Goal: Communication & Community: Share content

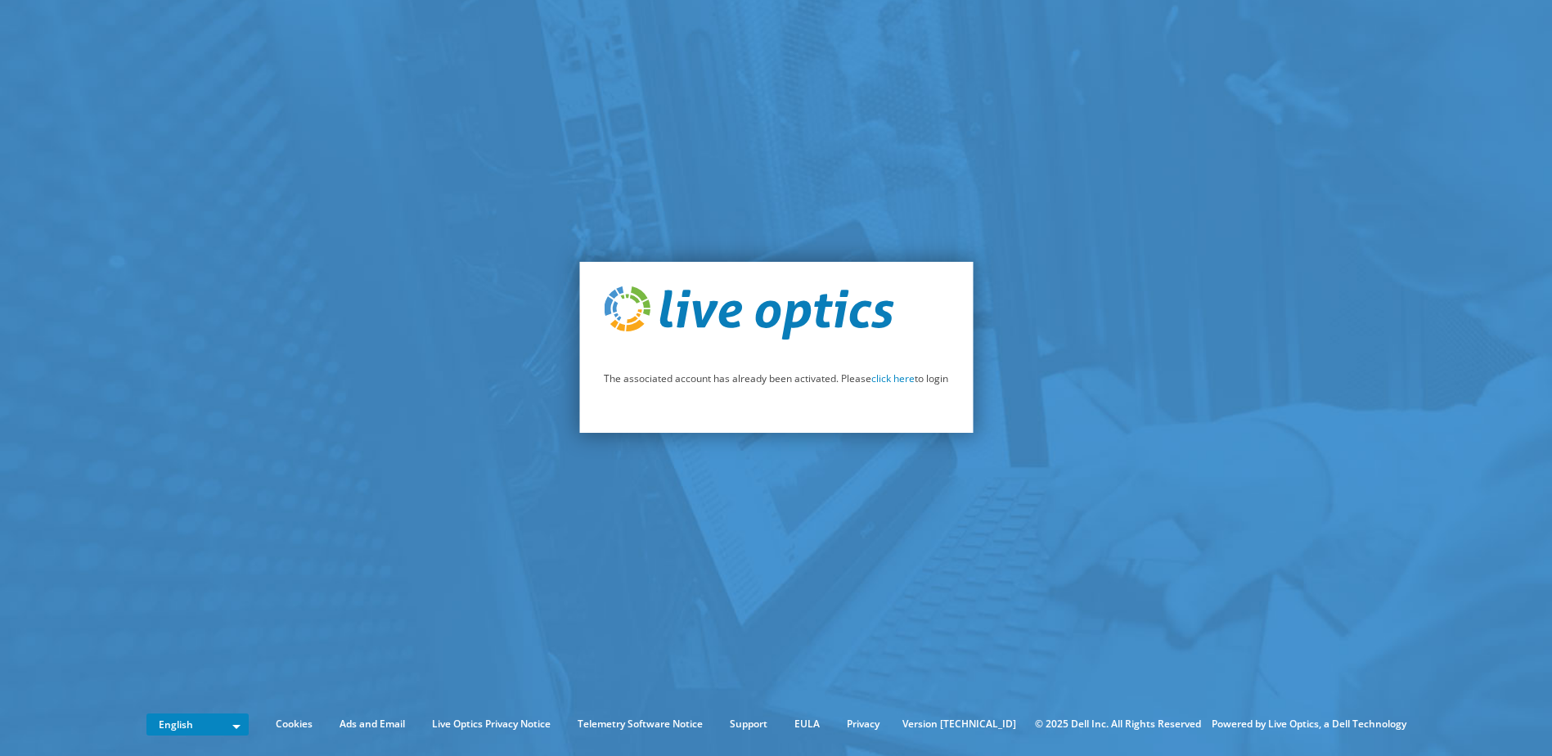
click at [897, 379] on link "click here" at bounding box center [892, 378] width 43 height 14
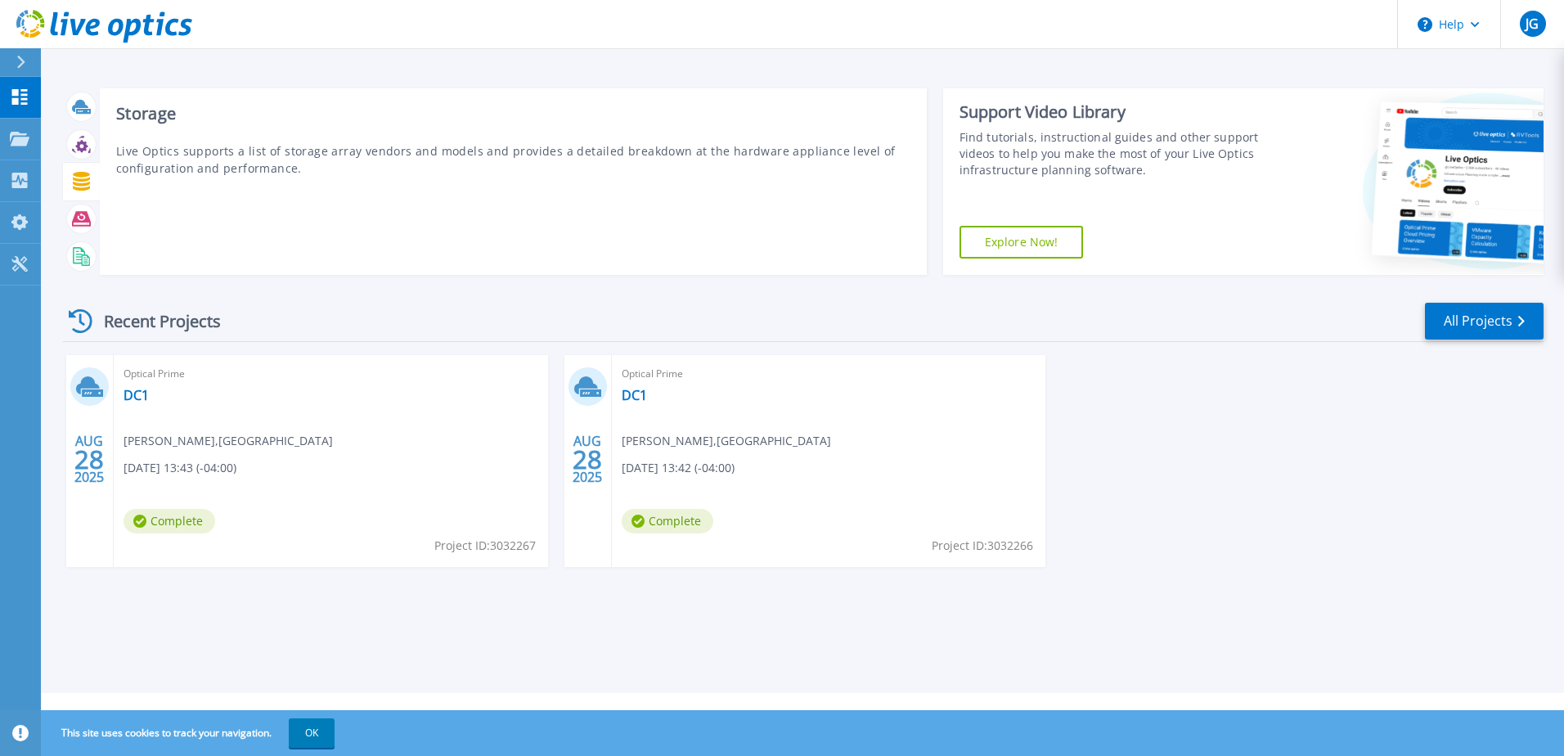
click at [89, 186] on icon at bounding box center [81, 181] width 19 height 19
click at [83, 181] on icon at bounding box center [81, 181] width 17 height 19
click at [81, 254] on rect at bounding box center [79, 254] width 7 height 1
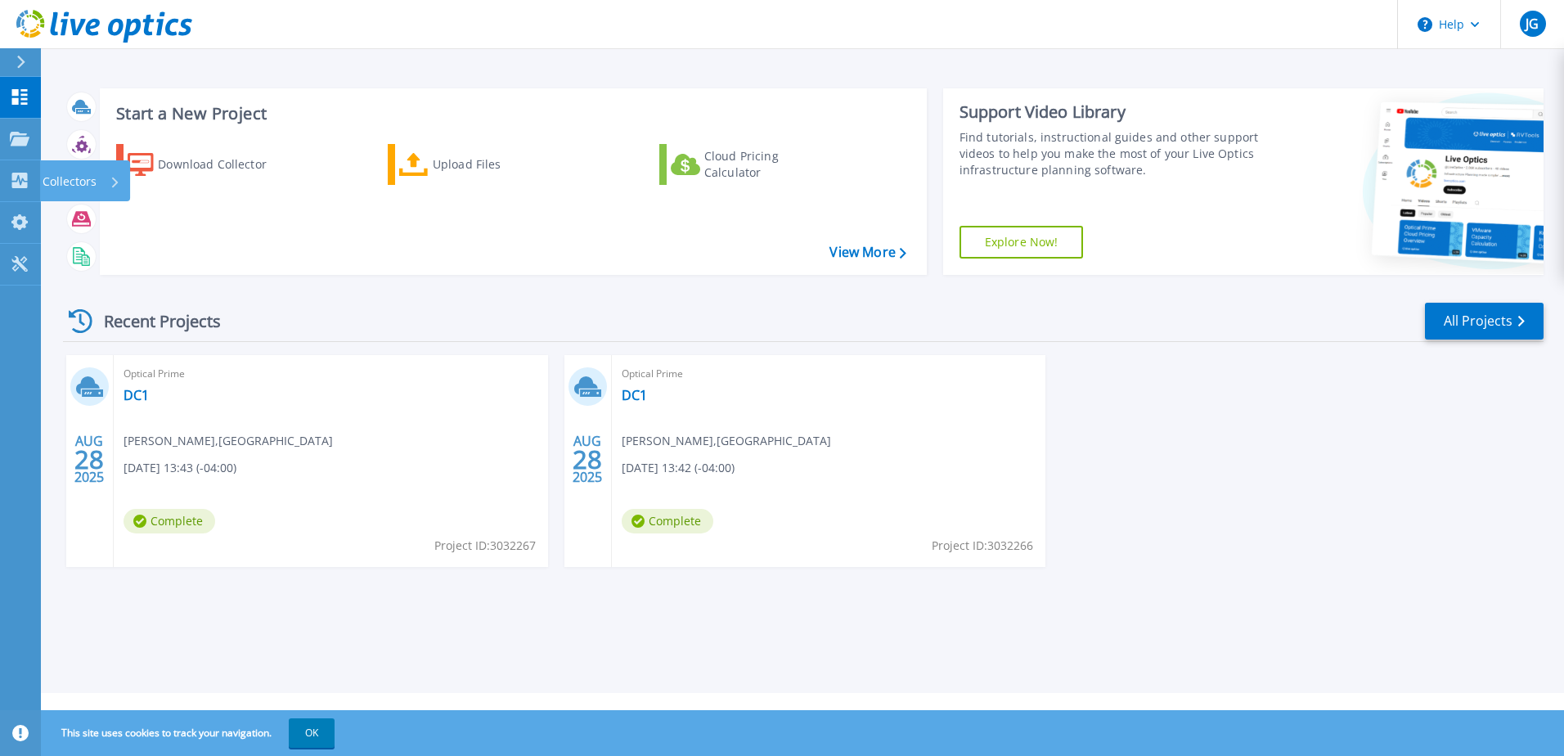
click at [16, 177] on icon at bounding box center [20, 181] width 16 height 16
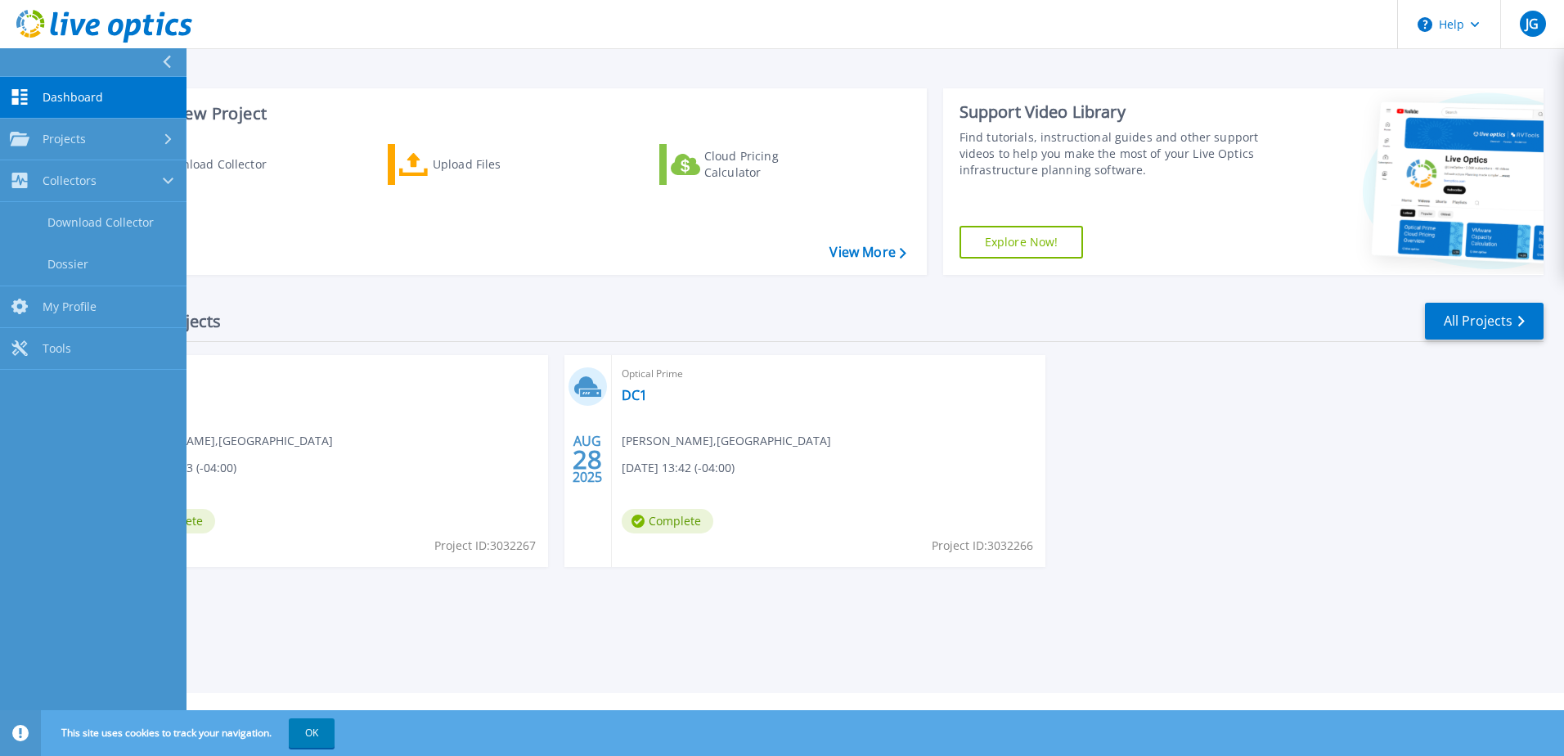
click at [48, 140] on span "Projects" at bounding box center [64, 139] width 43 height 15
click at [1370, 466] on div "[DATE] Optical Prime DC1 [PERSON_NAME] , [PERSON_NAME][GEOGRAPHIC_DATA] [DATE] …" at bounding box center [797, 477] width 1494 height 245
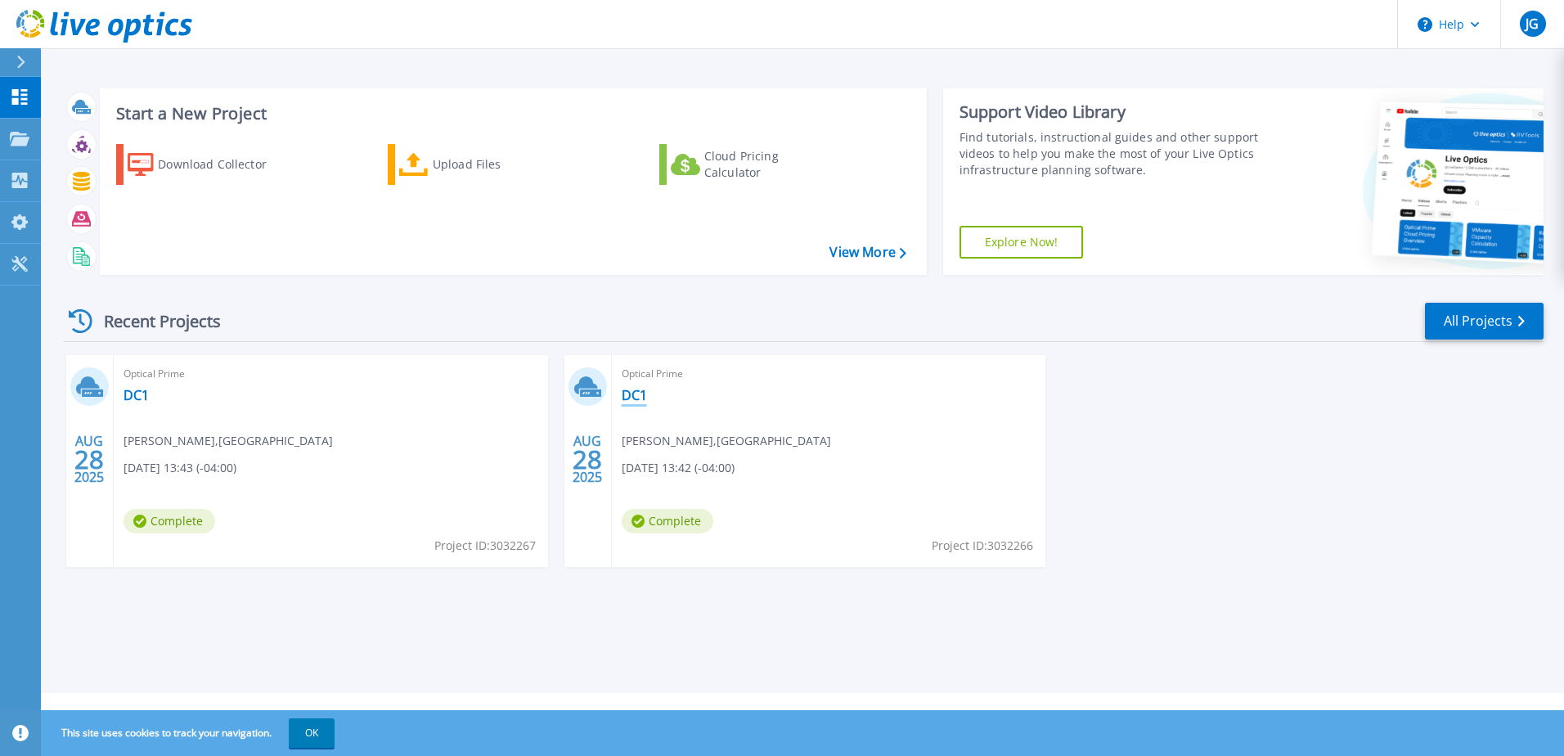
click at [632, 391] on link "DC1" at bounding box center [634, 395] width 25 height 16
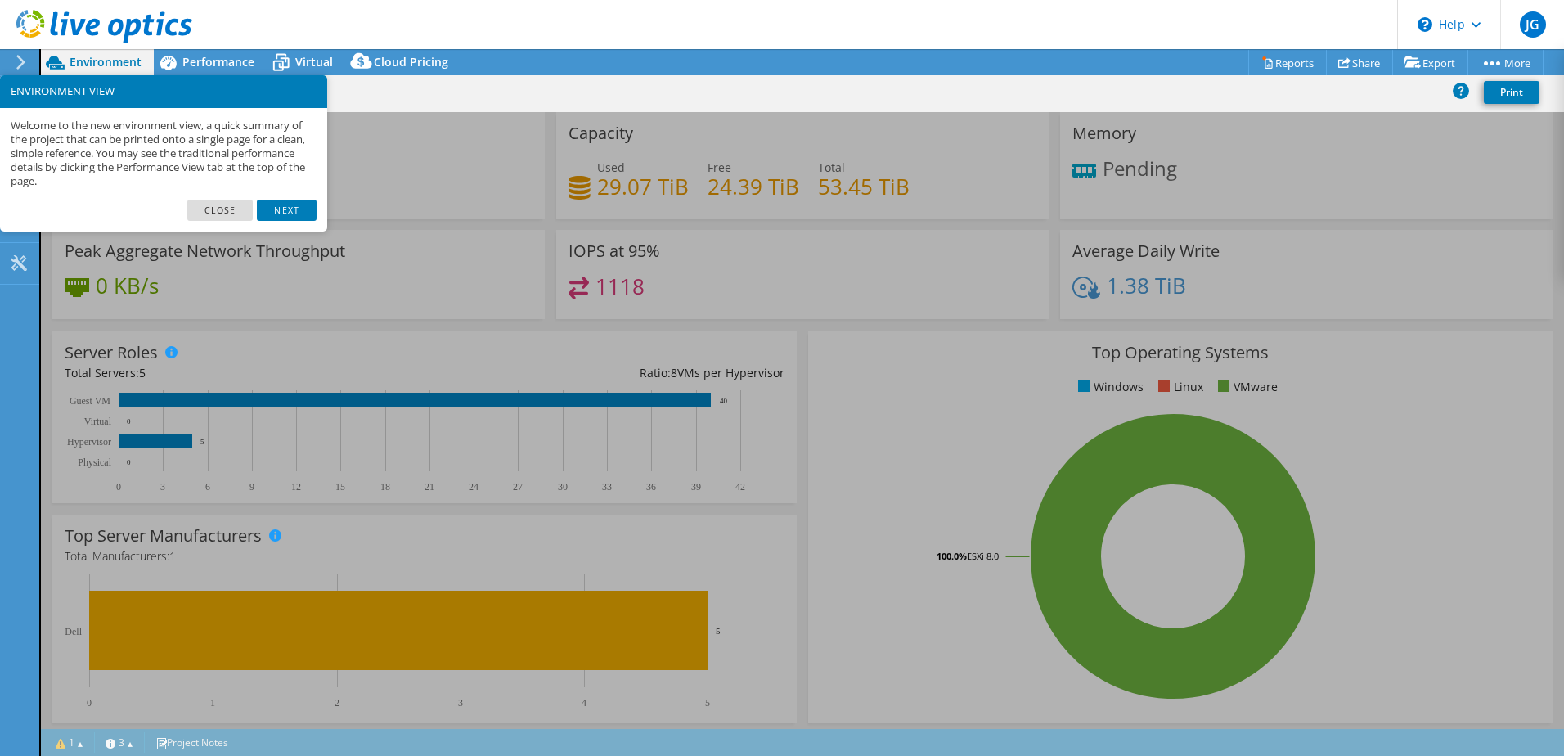
select select "USD"
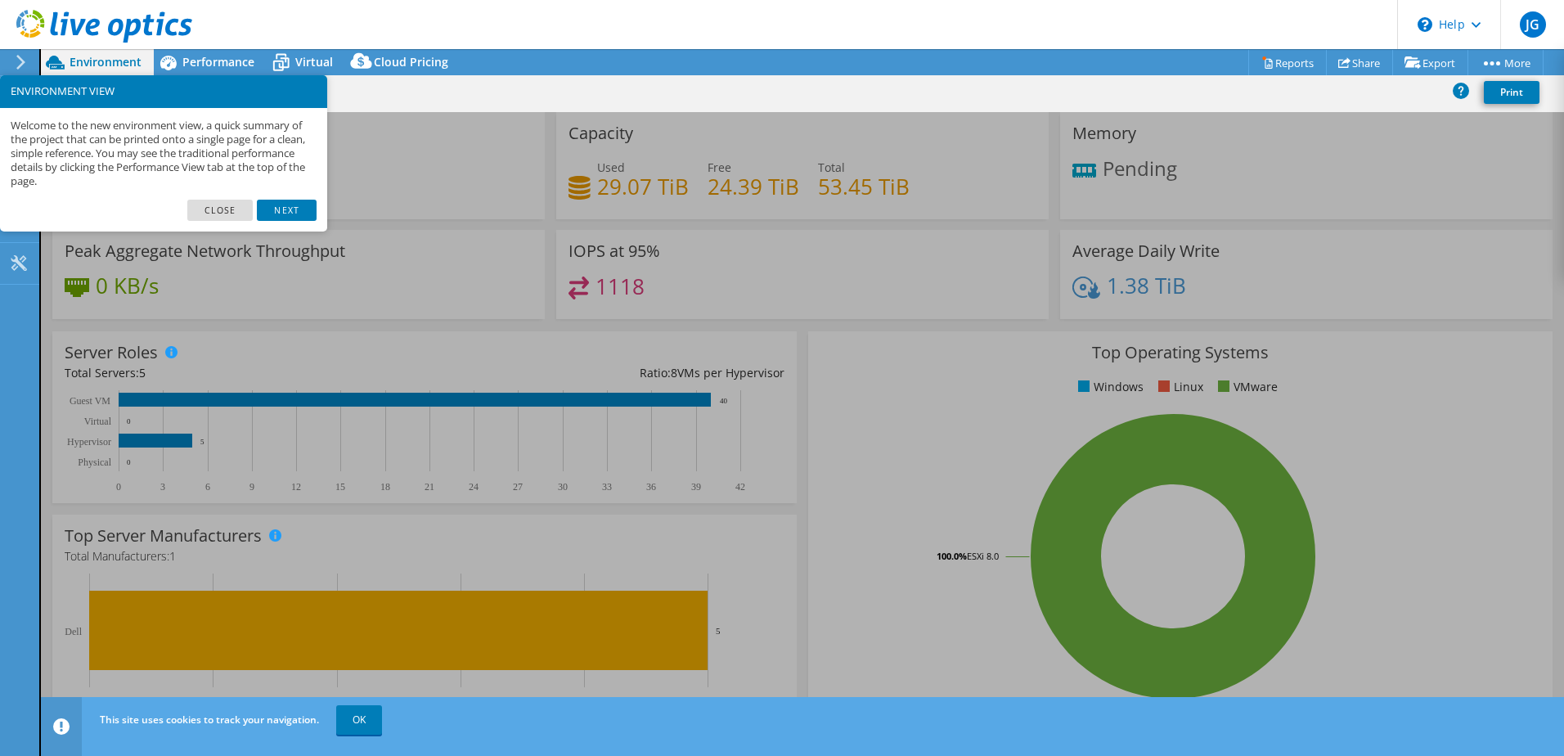
click at [297, 209] on link "Next" at bounding box center [286, 210] width 59 height 21
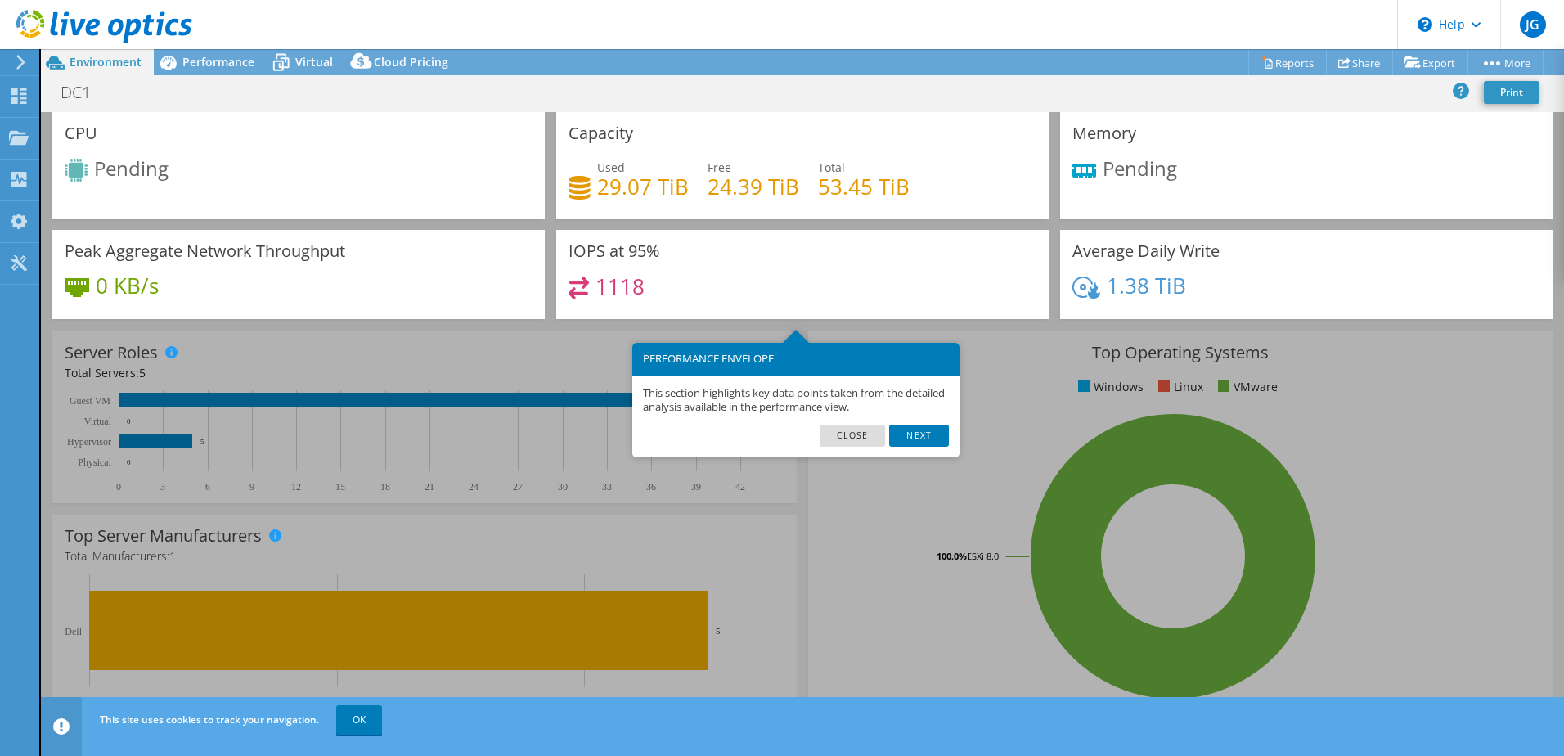
click at [926, 439] on link "Next" at bounding box center [918, 435] width 59 height 21
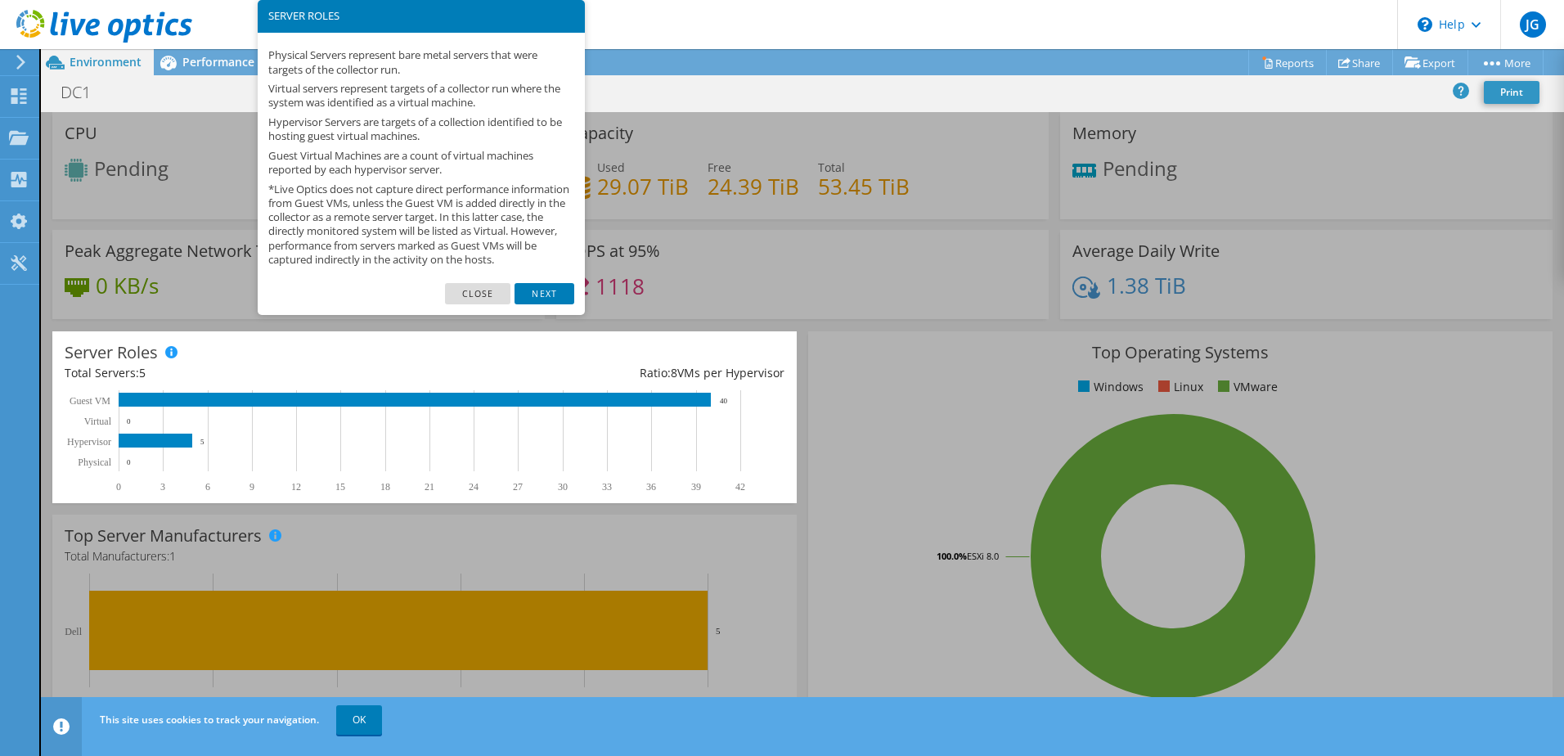
click at [543, 304] on link "Next" at bounding box center [544, 293] width 59 height 21
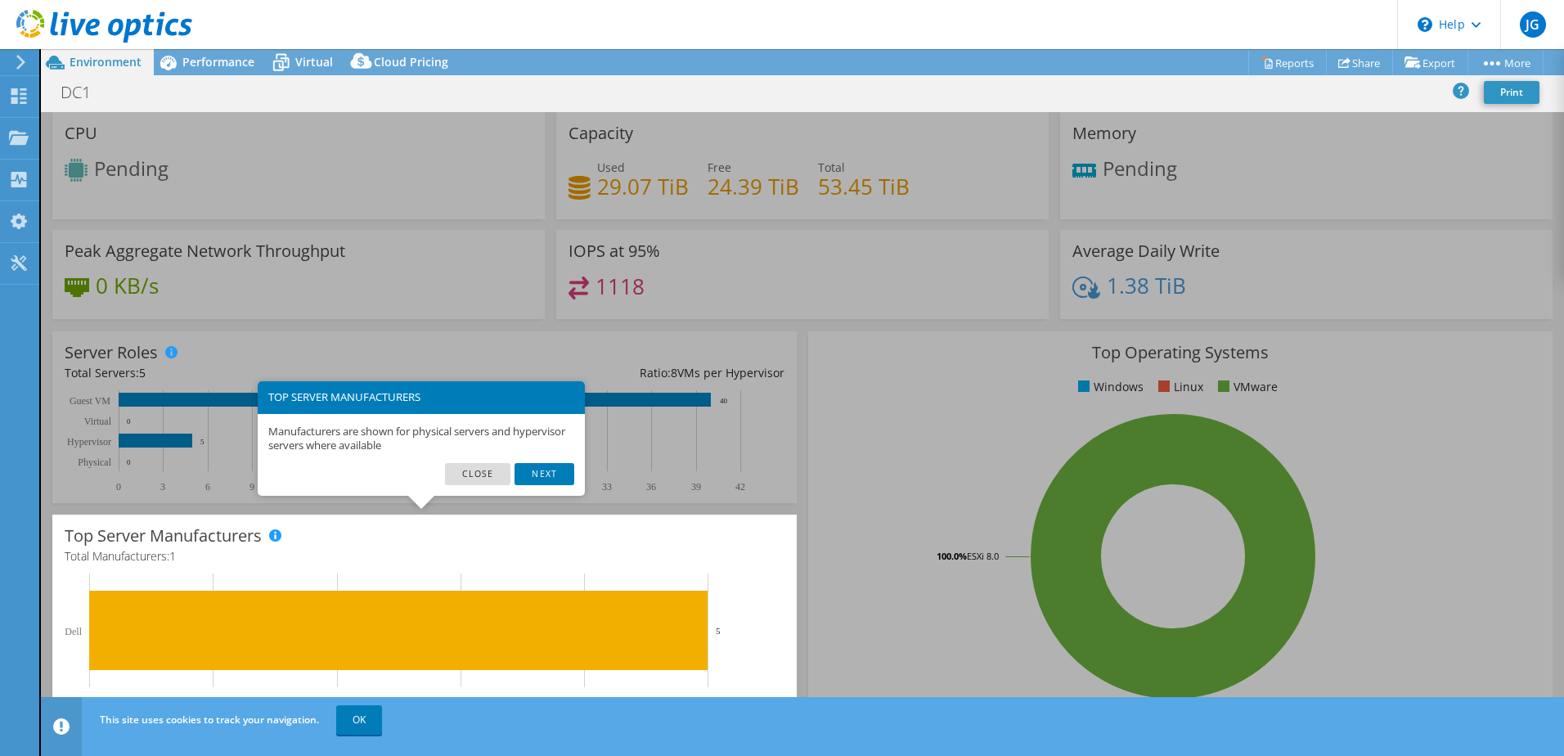
click at [556, 478] on link "Next" at bounding box center [544, 473] width 59 height 21
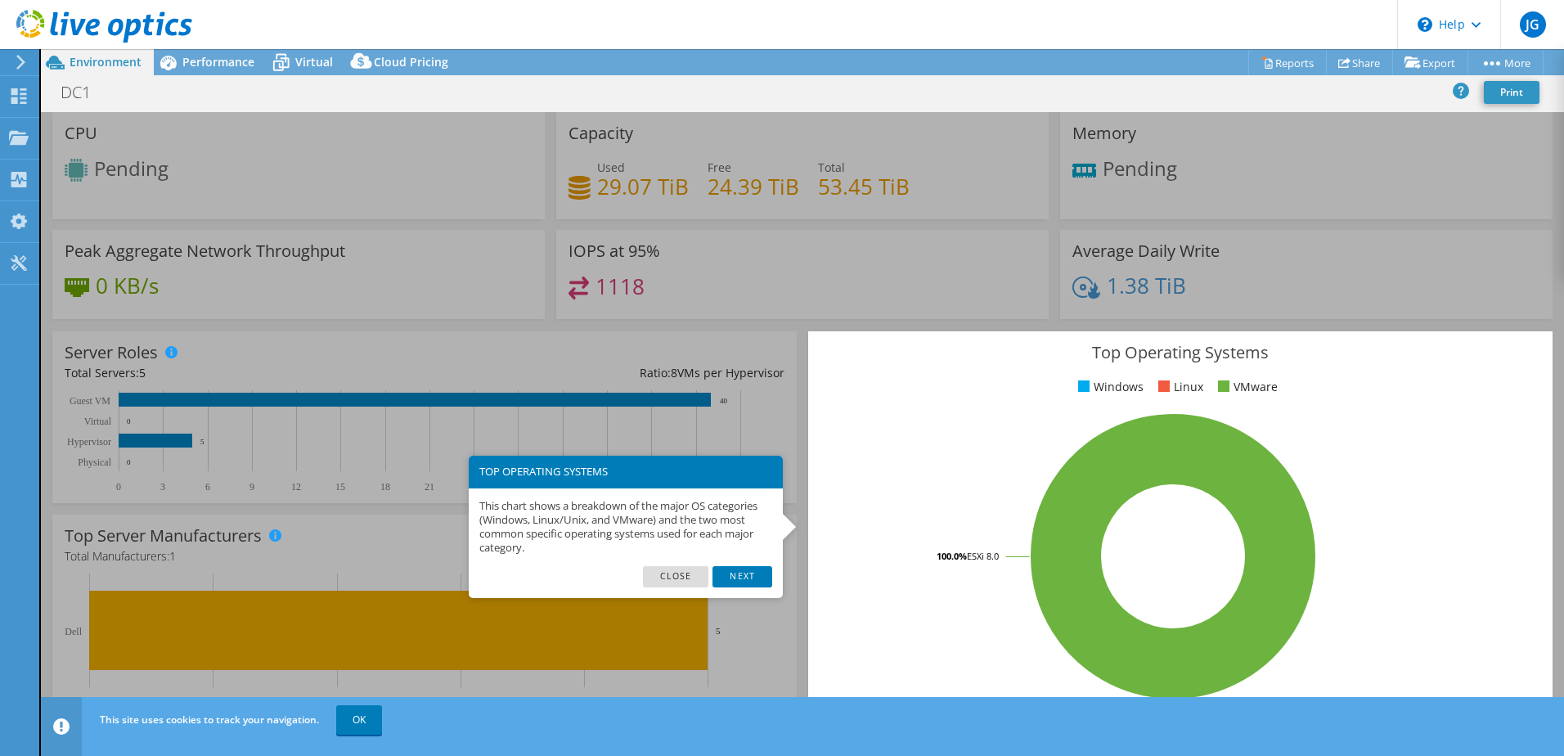
click at [767, 578] on link "Next" at bounding box center [742, 576] width 59 height 21
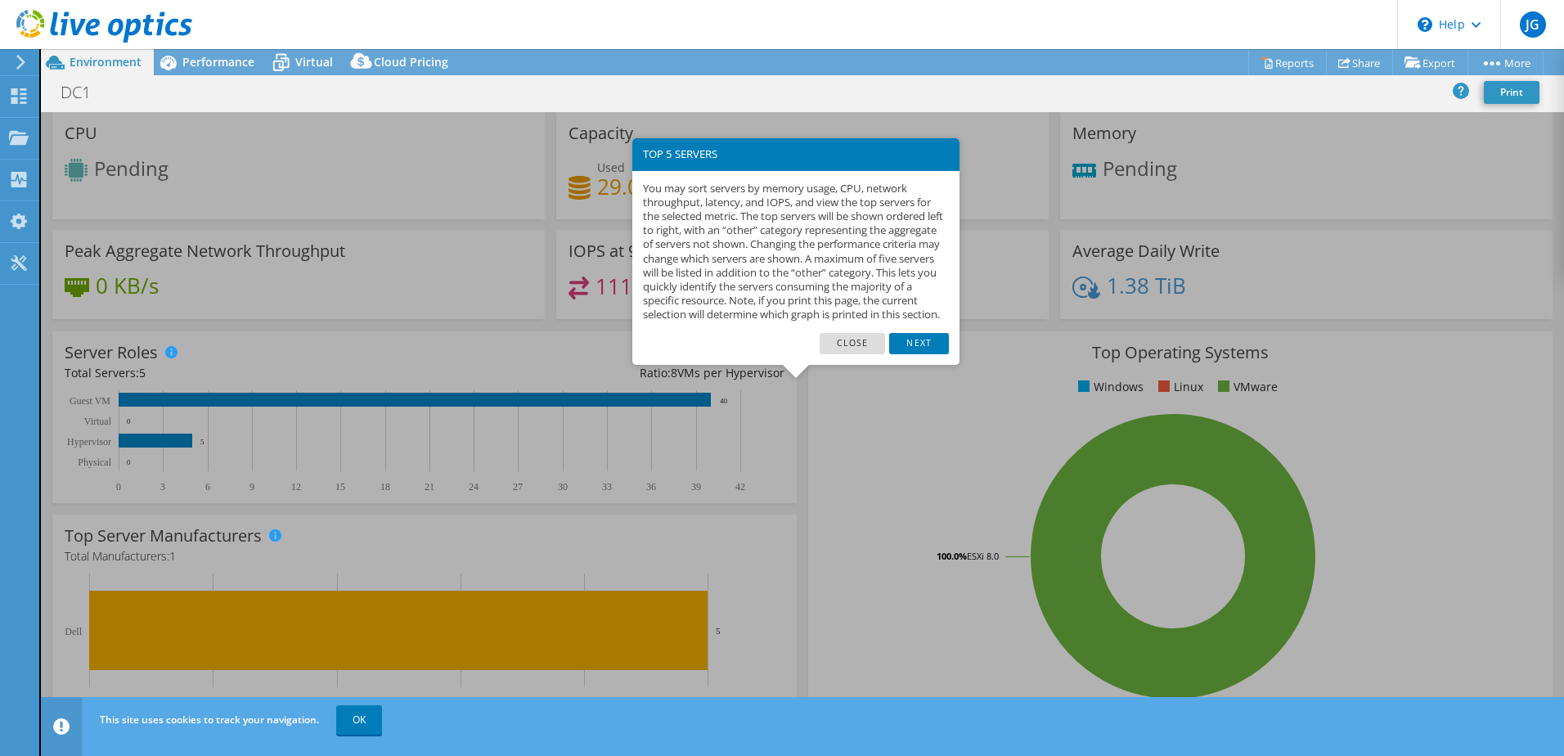
scroll to position [336, 0]
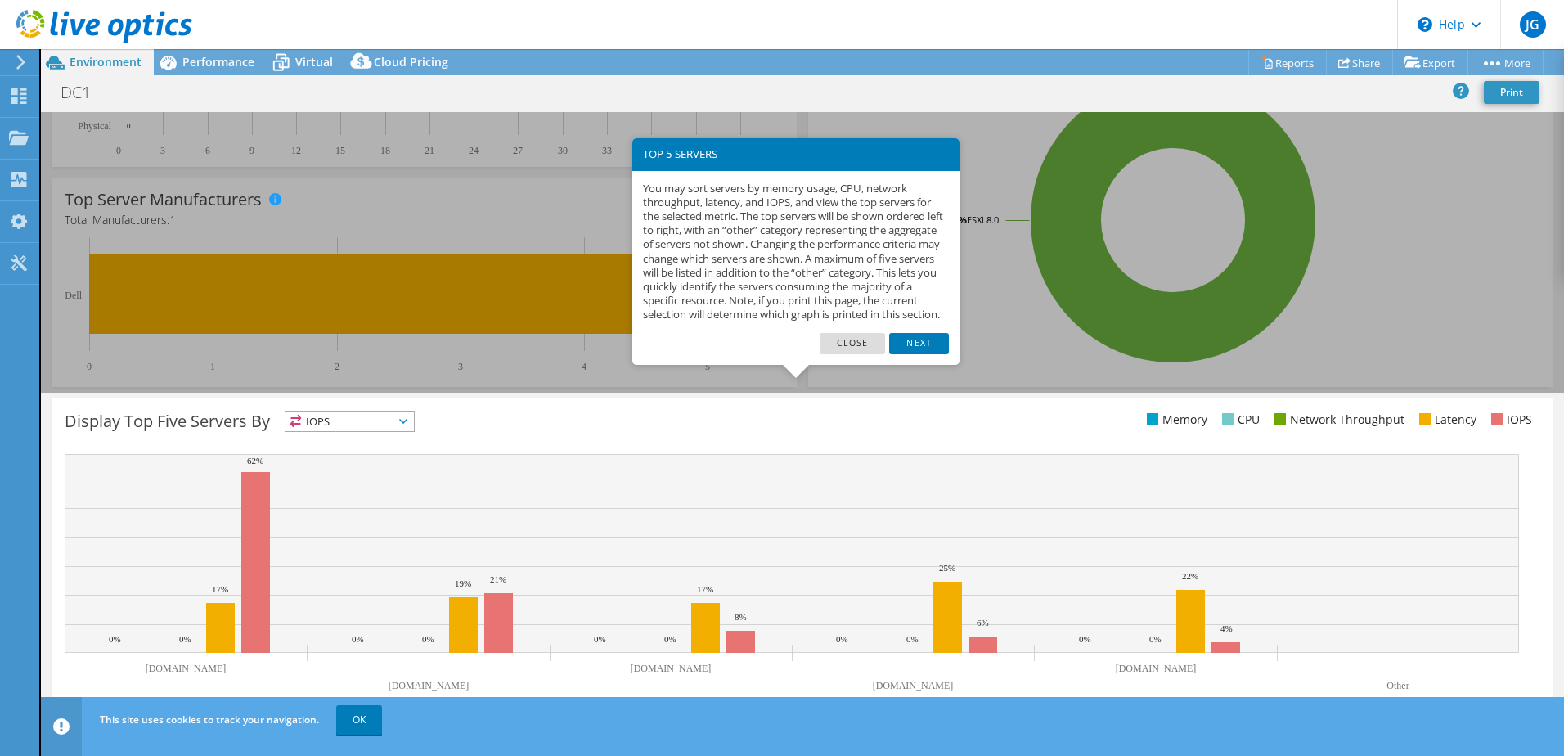
click at [915, 354] on link "Next" at bounding box center [918, 343] width 59 height 21
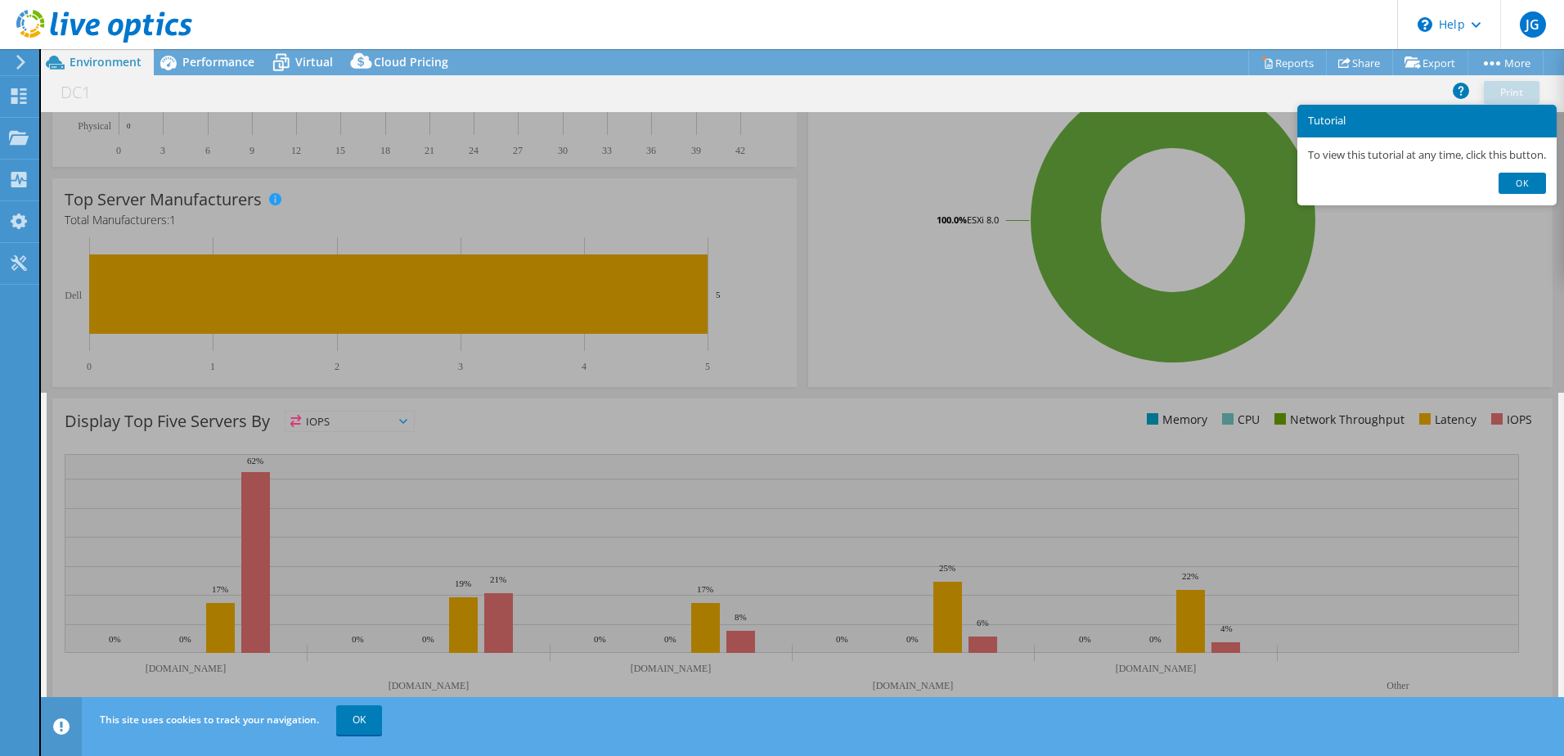
scroll to position [0, 0]
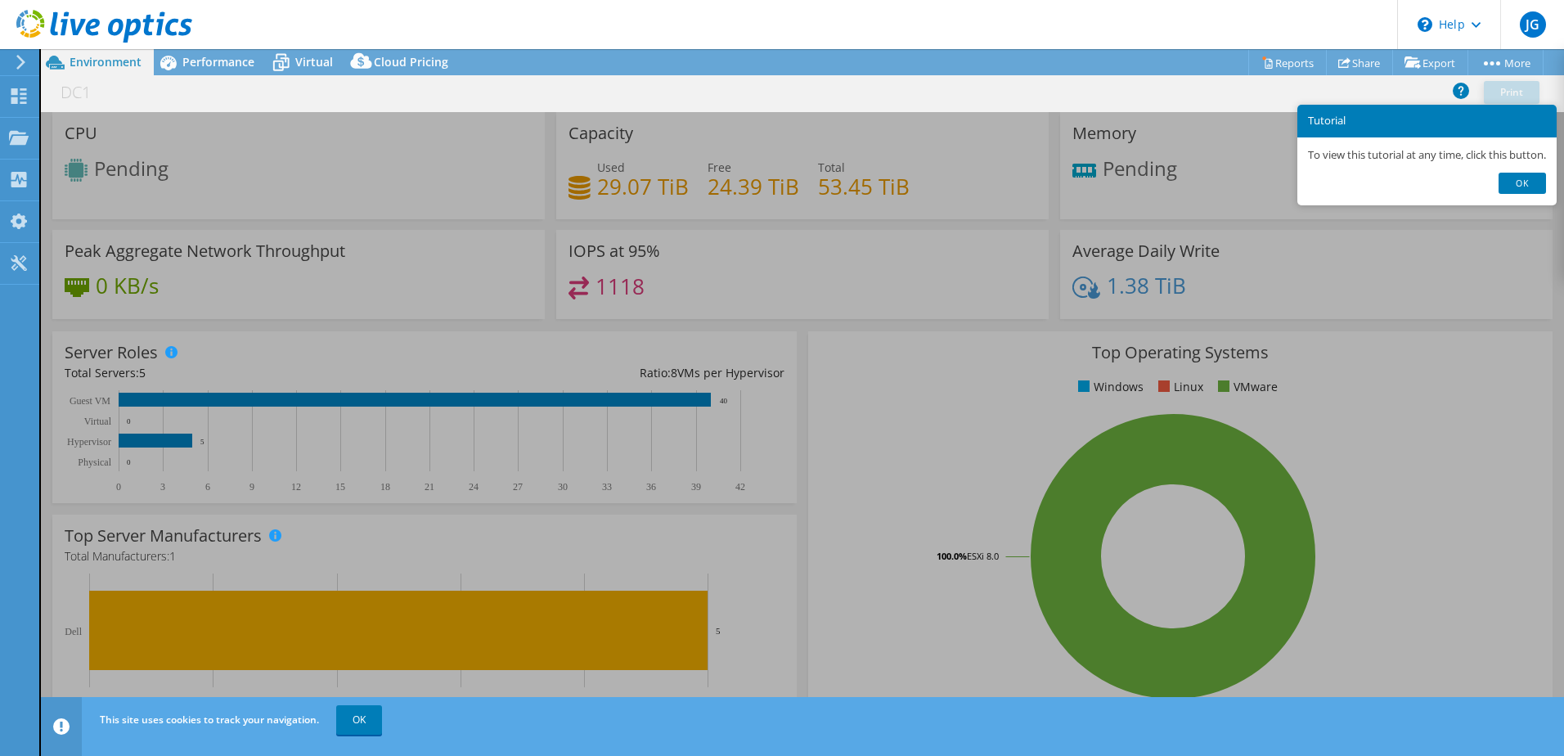
click at [1527, 182] on link "Ok" at bounding box center [1522, 183] width 47 height 21
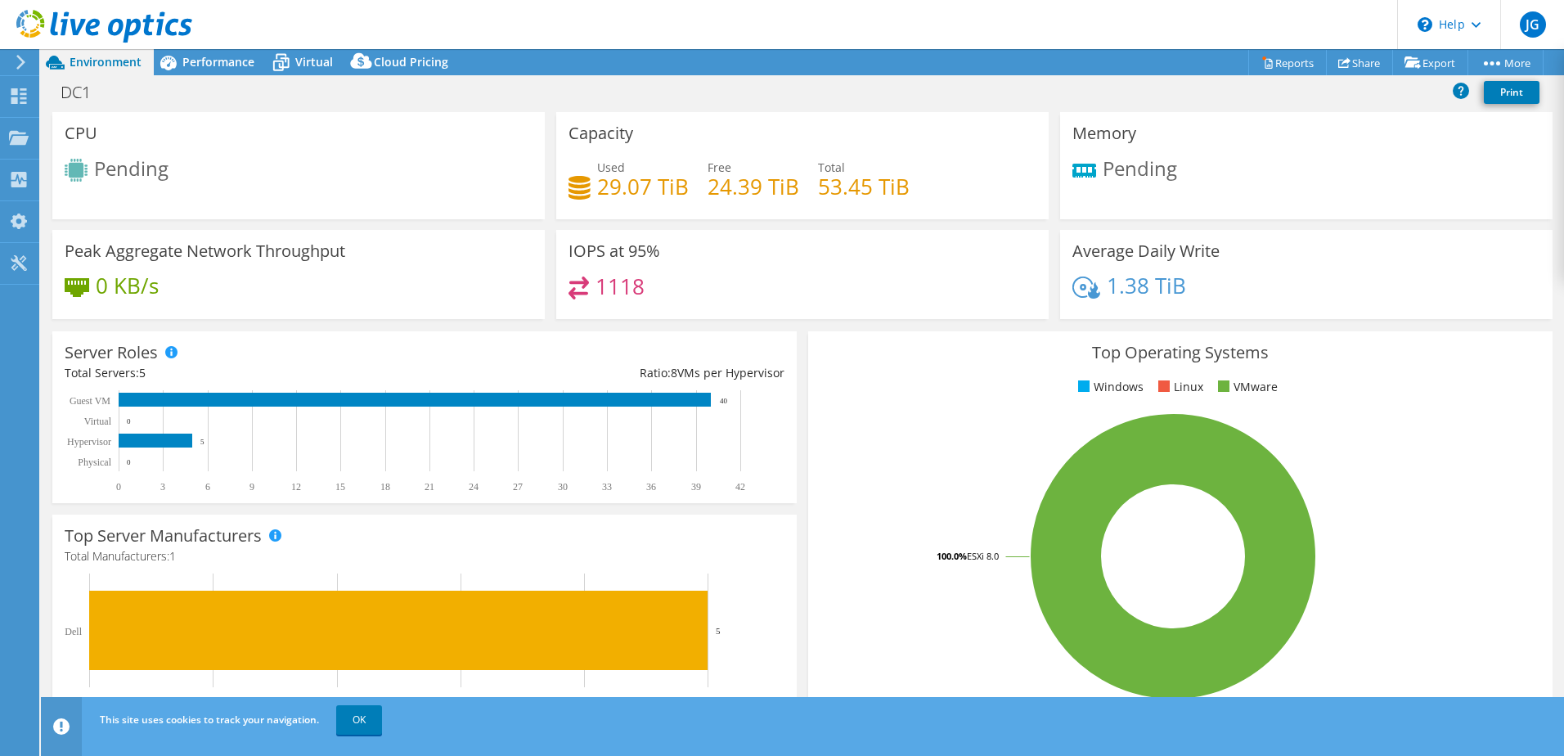
scroll to position [5, 0]
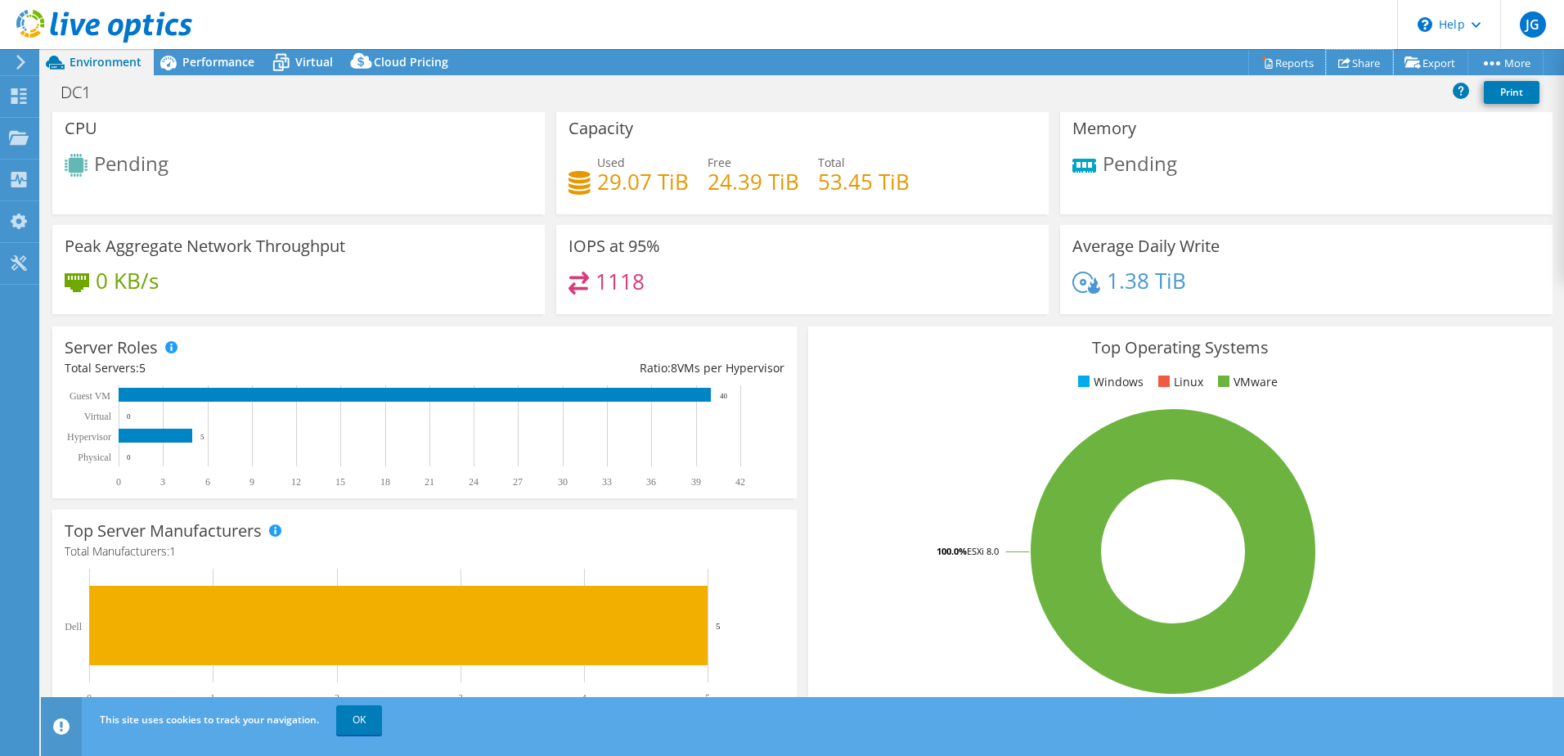
click at [1359, 61] on link "Share" at bounding box center [1359, 62] width 67 height 25
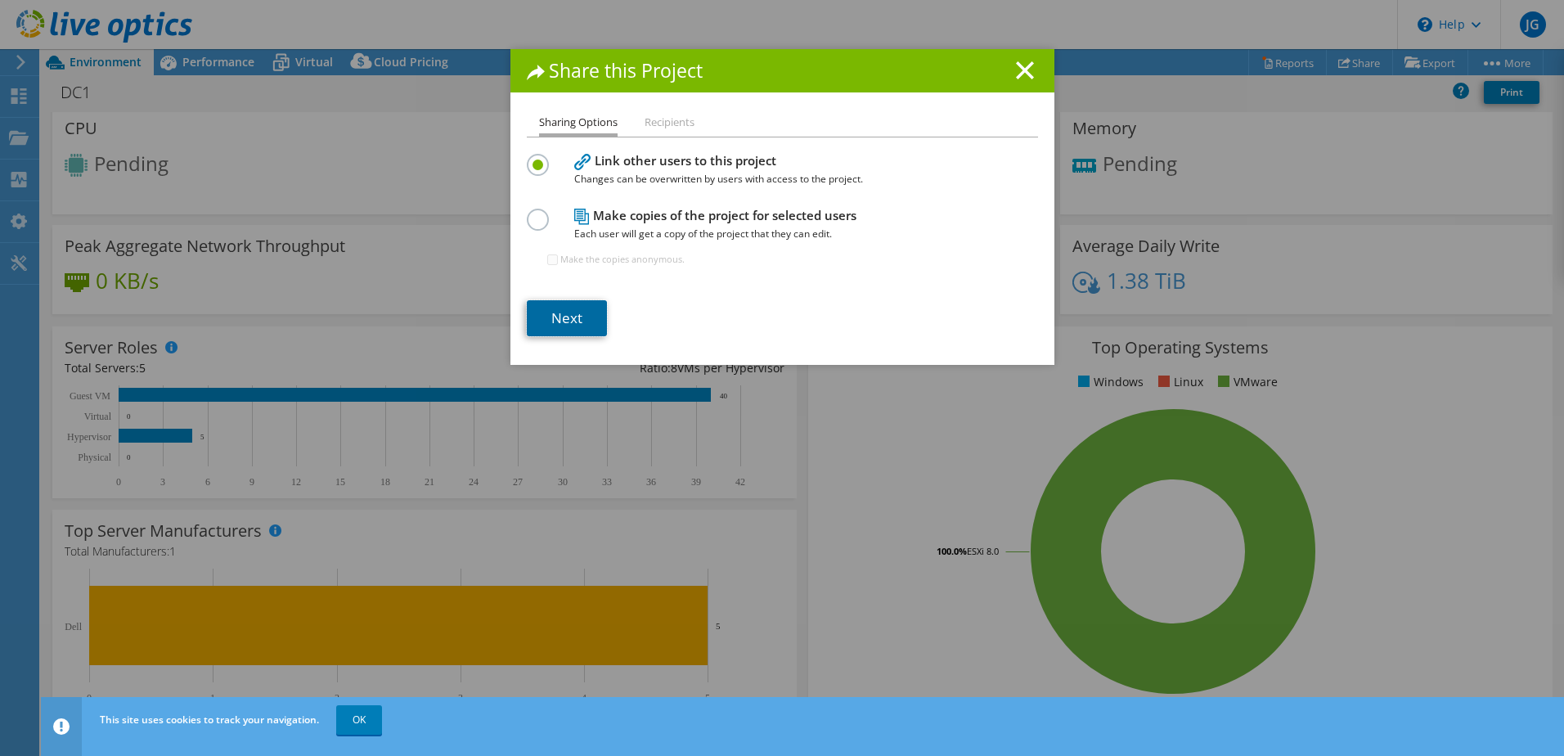
click at [564, 317] on link "Next" at bounding box center [567, 318] width 80 height 36
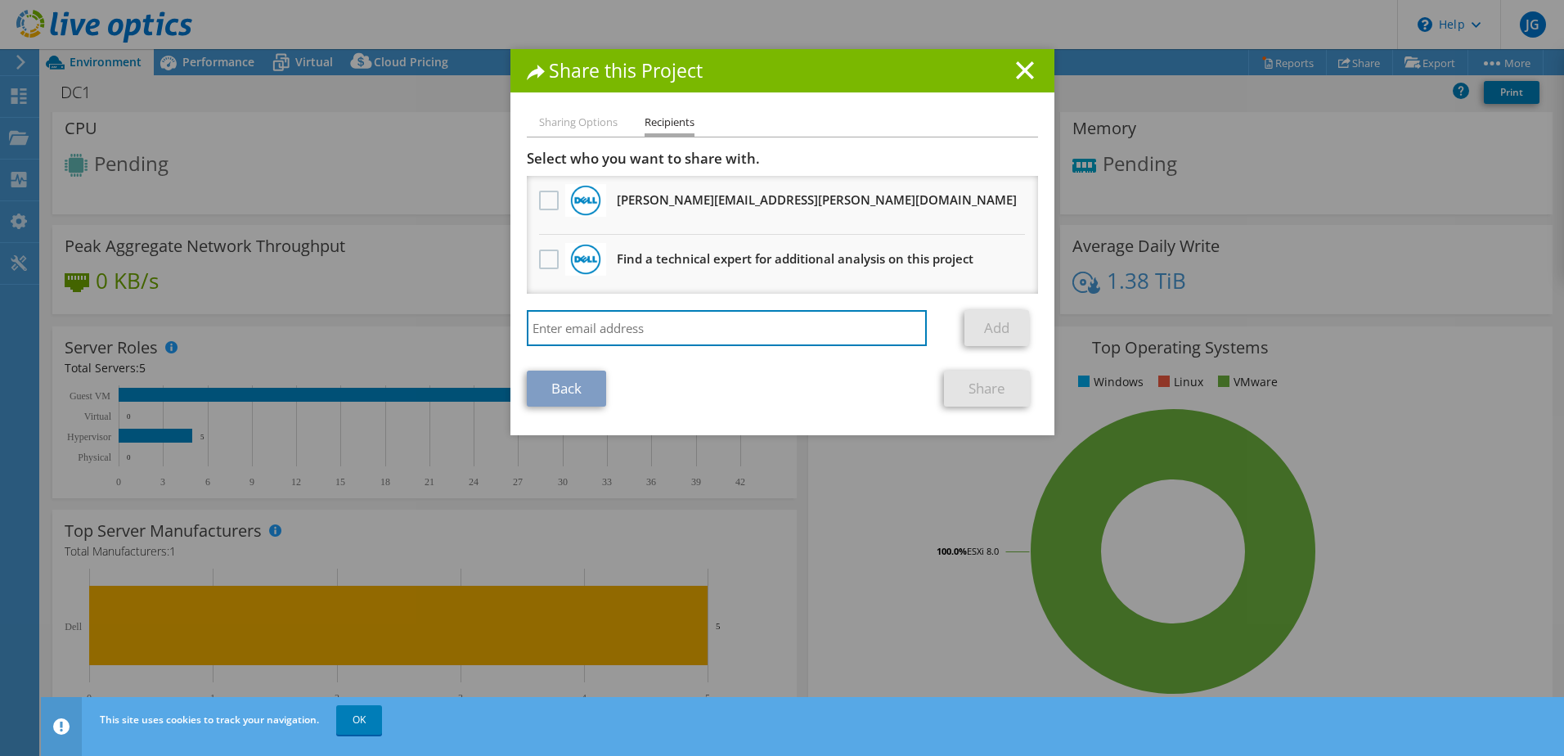
click at [680, 327] on input "search" at bounding box center [727, 328] width 401 height 36
click at [564, 333] on input "search" at bounding box center [727, 328] width 401 height 36
paste input "rcnobles42@lenoircc.edu"
click at [756, 344] on input "rcnobles42@lenoircc.edu" at bounding box center [727, 328] width 401 height 36
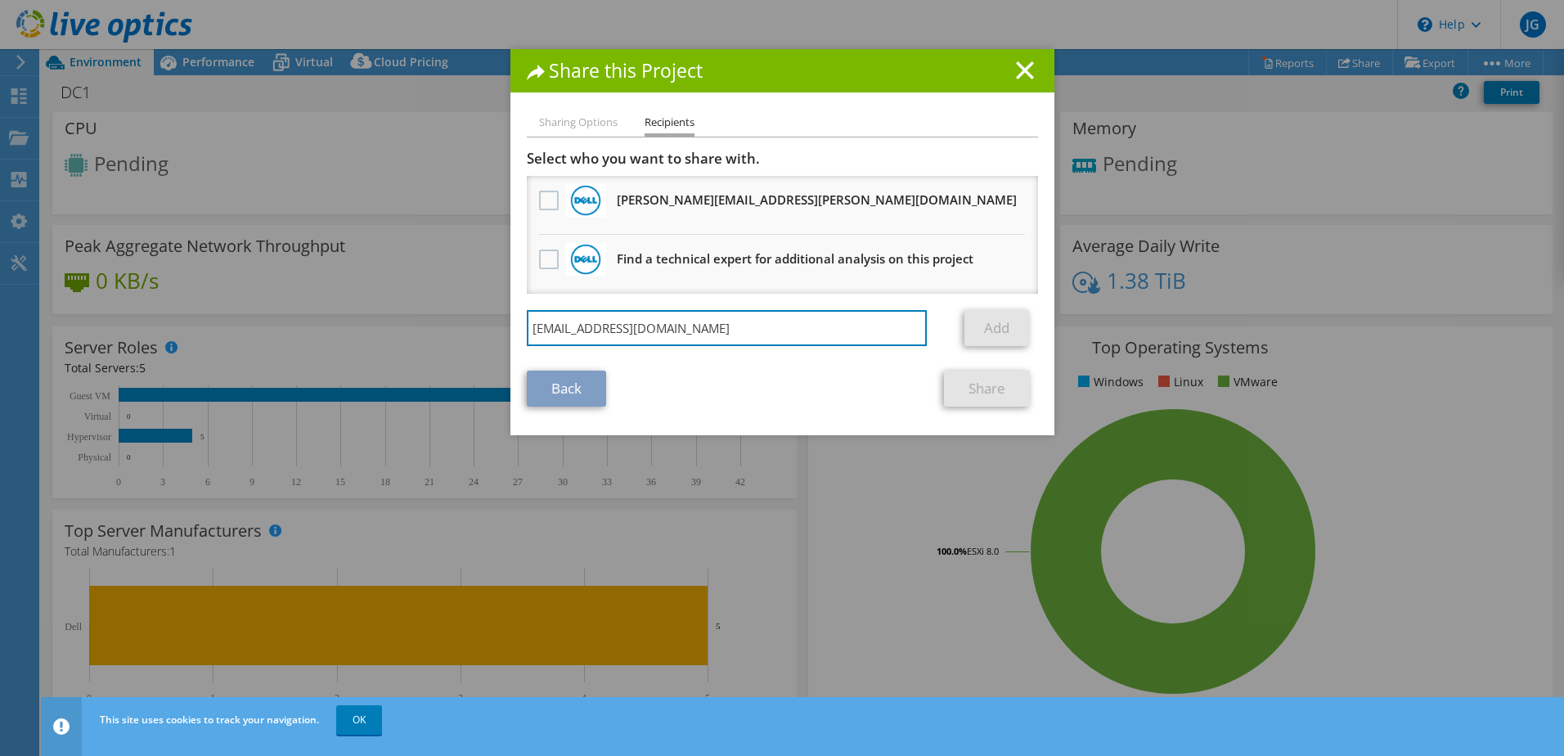
type input "rcnobles42@lenoircc.edu"
click at [995, 322] on link "Add" at bounding box center [997, 328] width 65 height 36
click at [568, 385] on link "Back" at bounding box center [566, 389] width 79 height 36
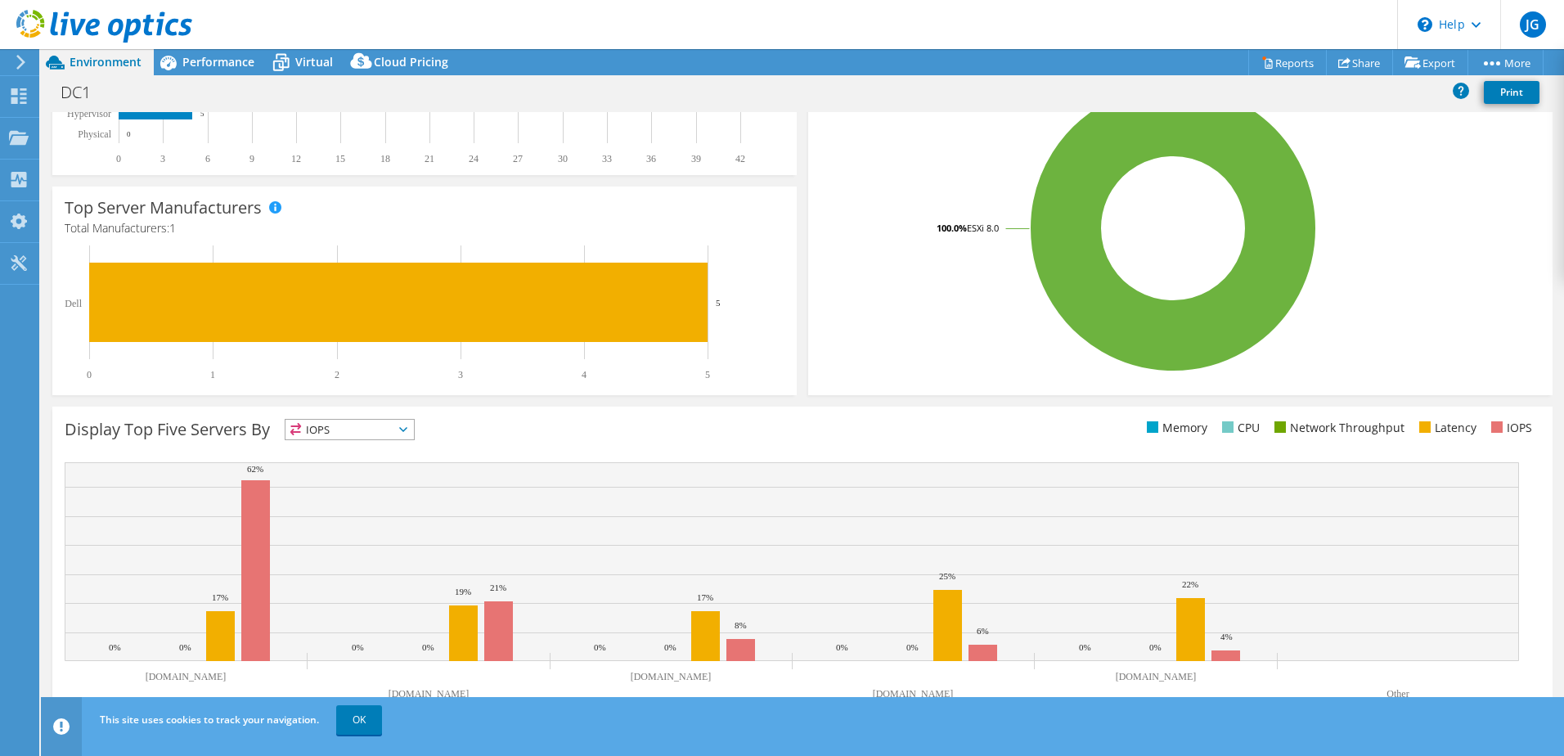
scroll to position [336, 0]
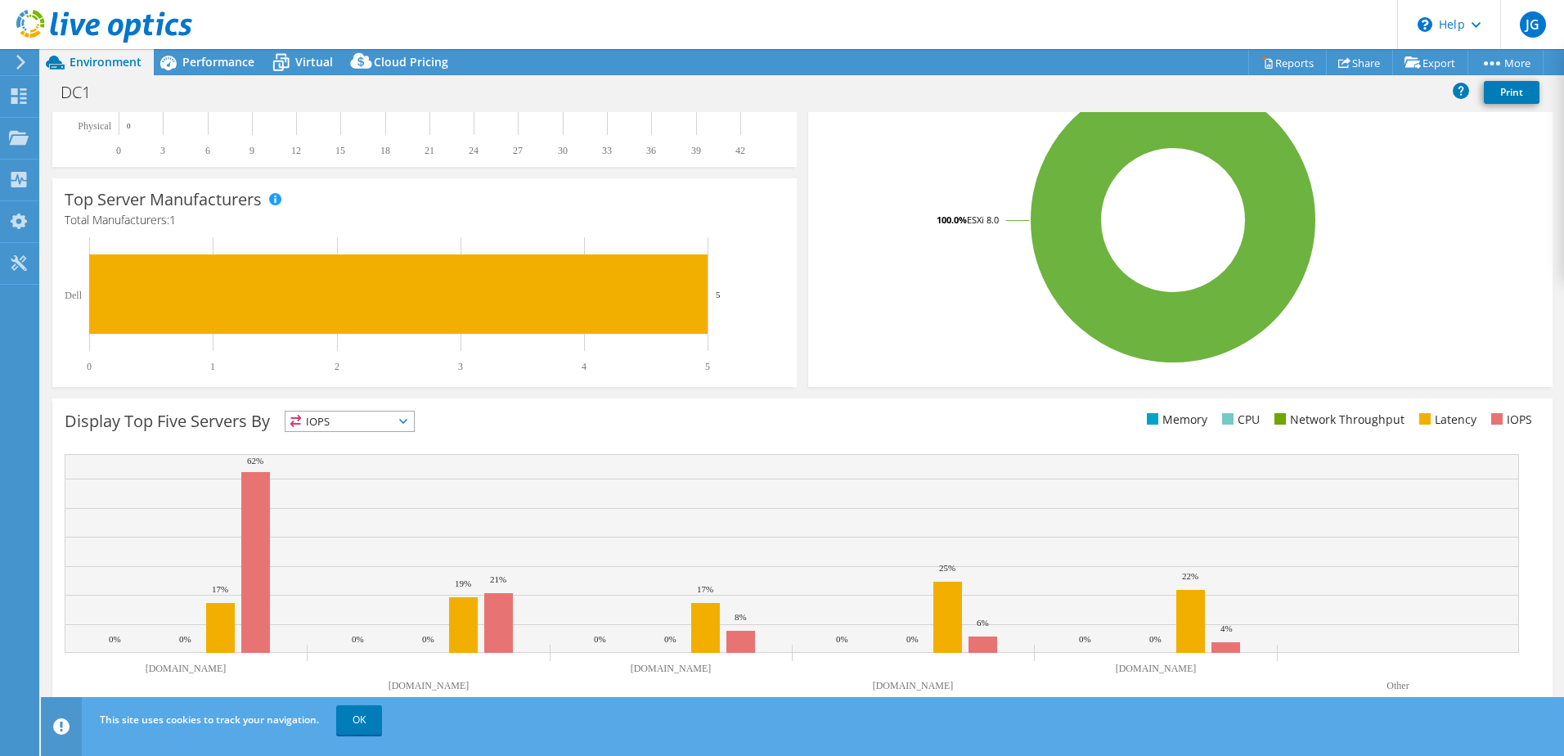
click at [407, 420] on icon at bounding box center [403, 421] width 8 height 5
click at [340, 465] on li "Memory" at bounding box center [350, 465] width 128 height 23
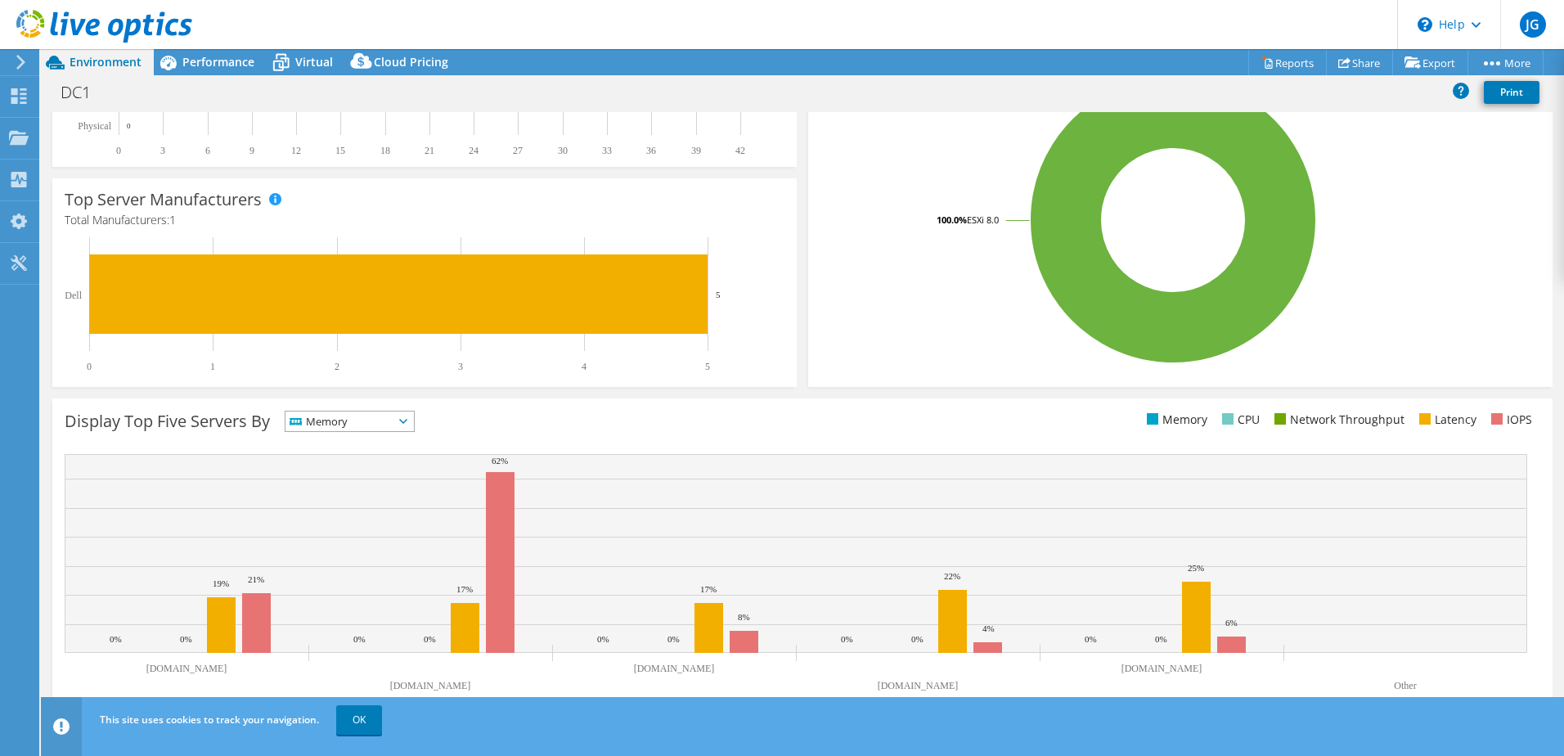
click at [407, 420] on icon at bounding box center [403, 421] width 8 height 5
click at [349, 484] on li "CPU" at bounding box center [350, 488] width 128 height 23
click at [414, 419] on span "CPU" at bounding box center [350, 421] width 128 height 20
click at [375, 507] on li "Network Throughput" at bounding box center [350, 511] width 128 height 23
click at [587, 405] on div "Display Top Five Servers By Network Throughput IOPS" at bounding box center [802, 557] width 1500 height 319
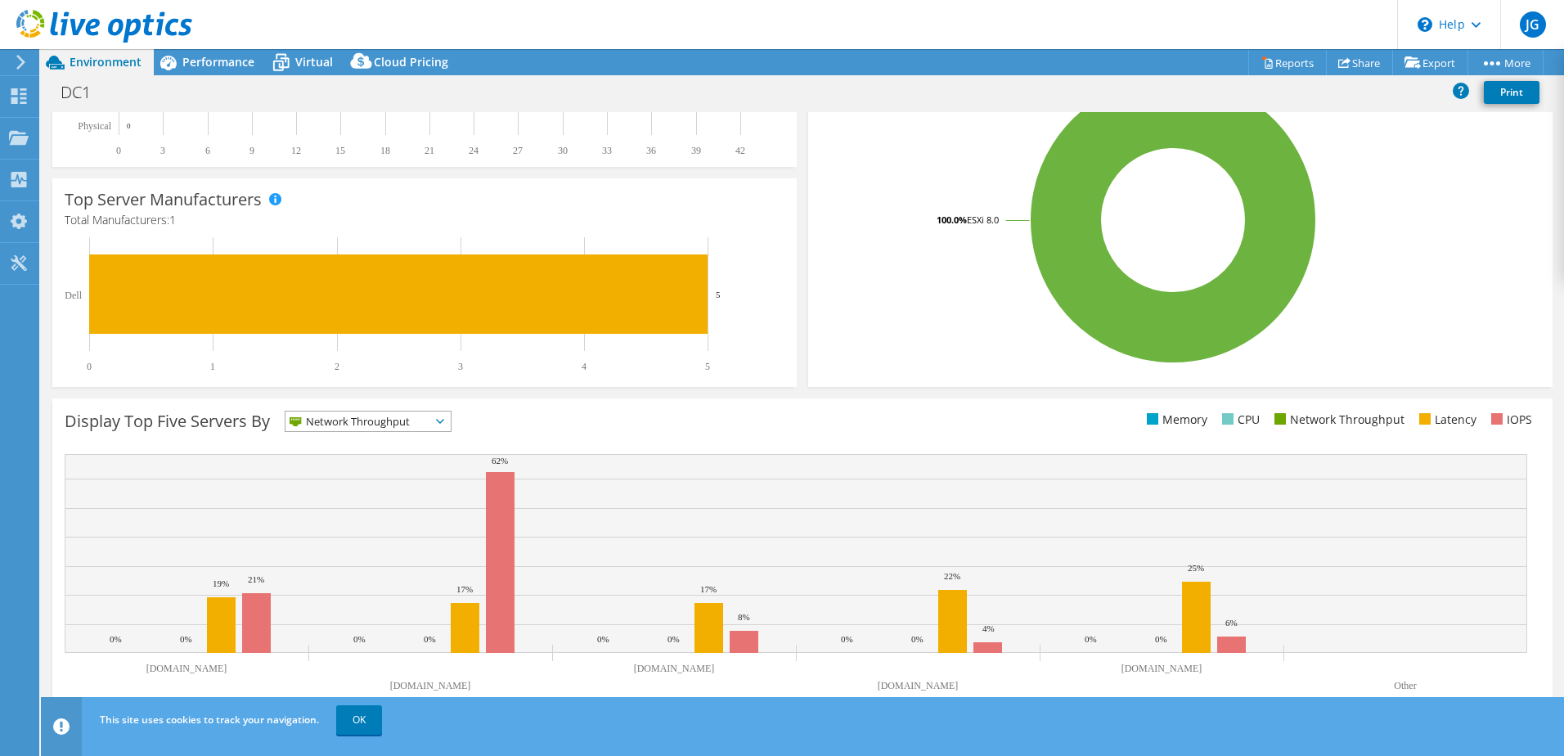
scroll to position [321, 0]
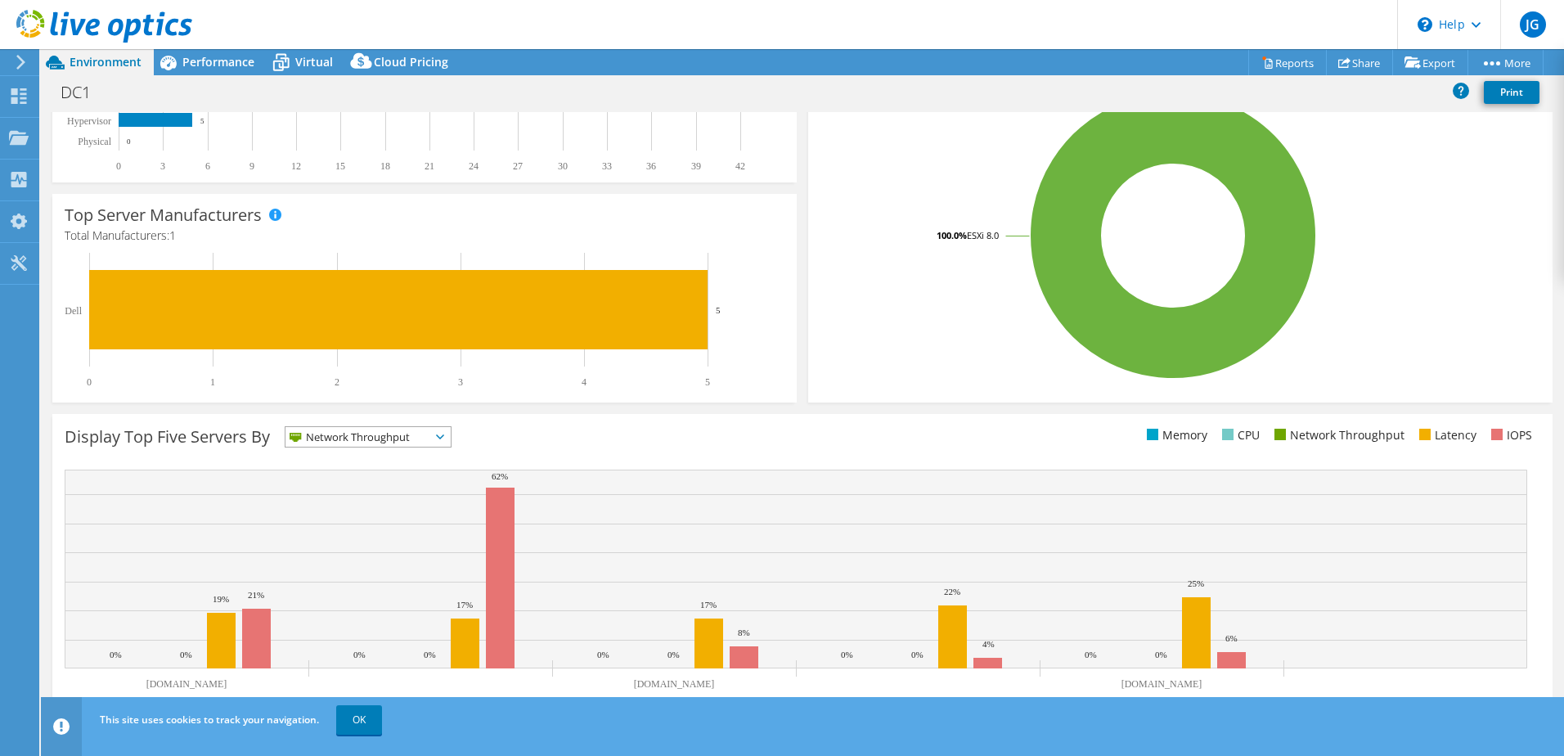
click at [444, 437] on icon at bounding box center [440, 436] width 8 height 5
click at [347, 549] on li "Latency" at bounding box center [368, 549] width 165 height 23
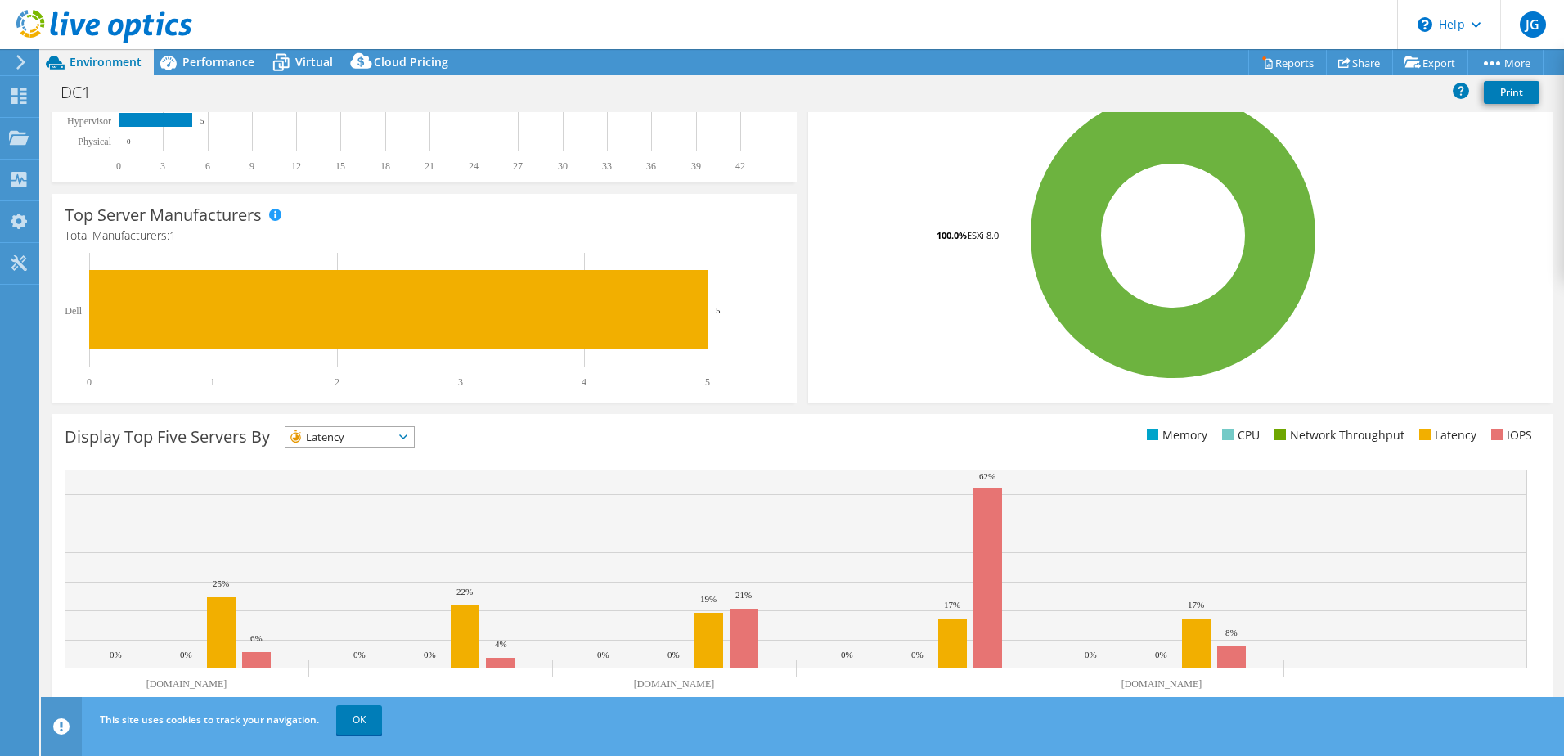
click at [407, 438] on icon at bounding box center [403, 436] width 8 height 5
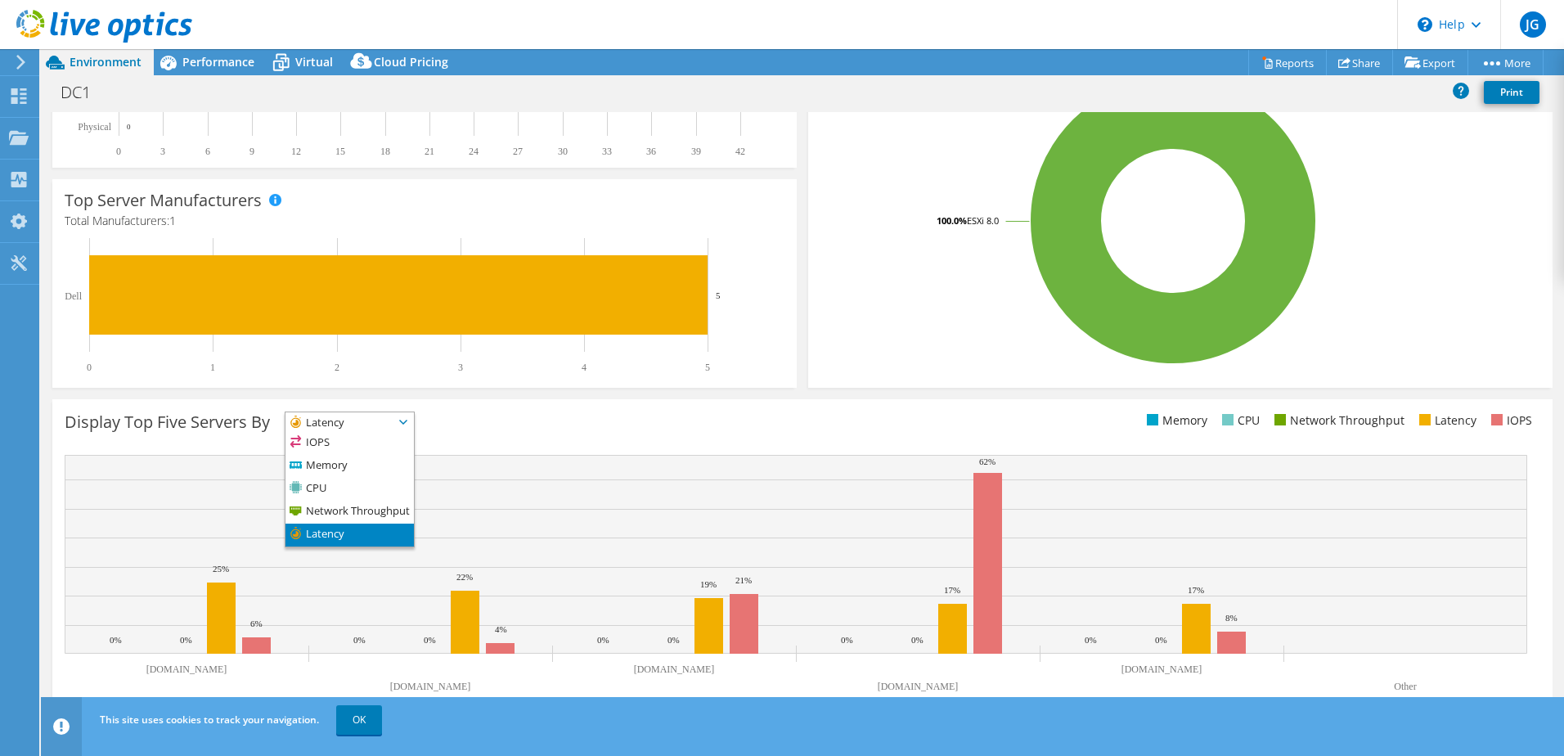
scroll to position [336, 0]
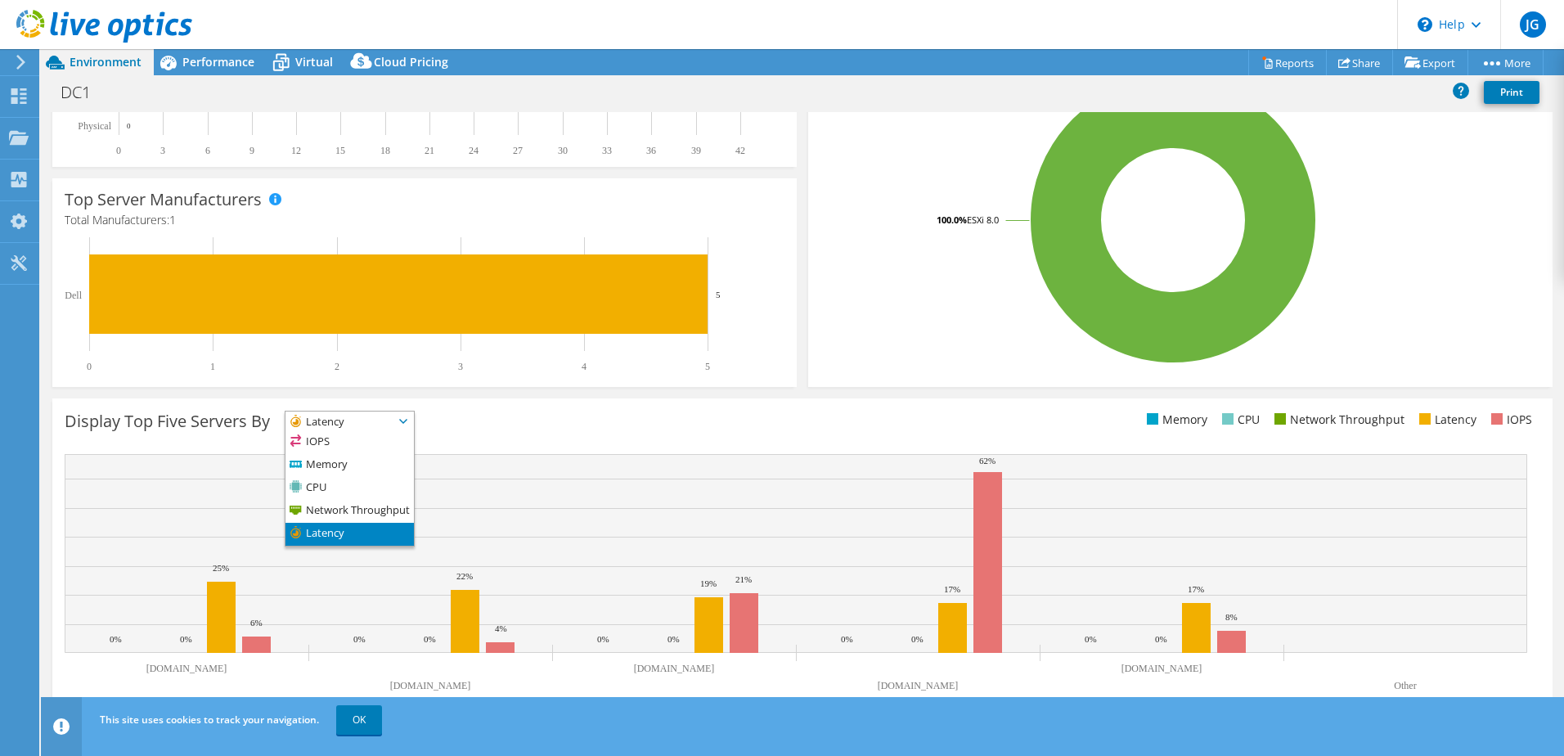
click at [332, 436] on li "IOPS" at bounding box center [350, 442] width 128 height 23
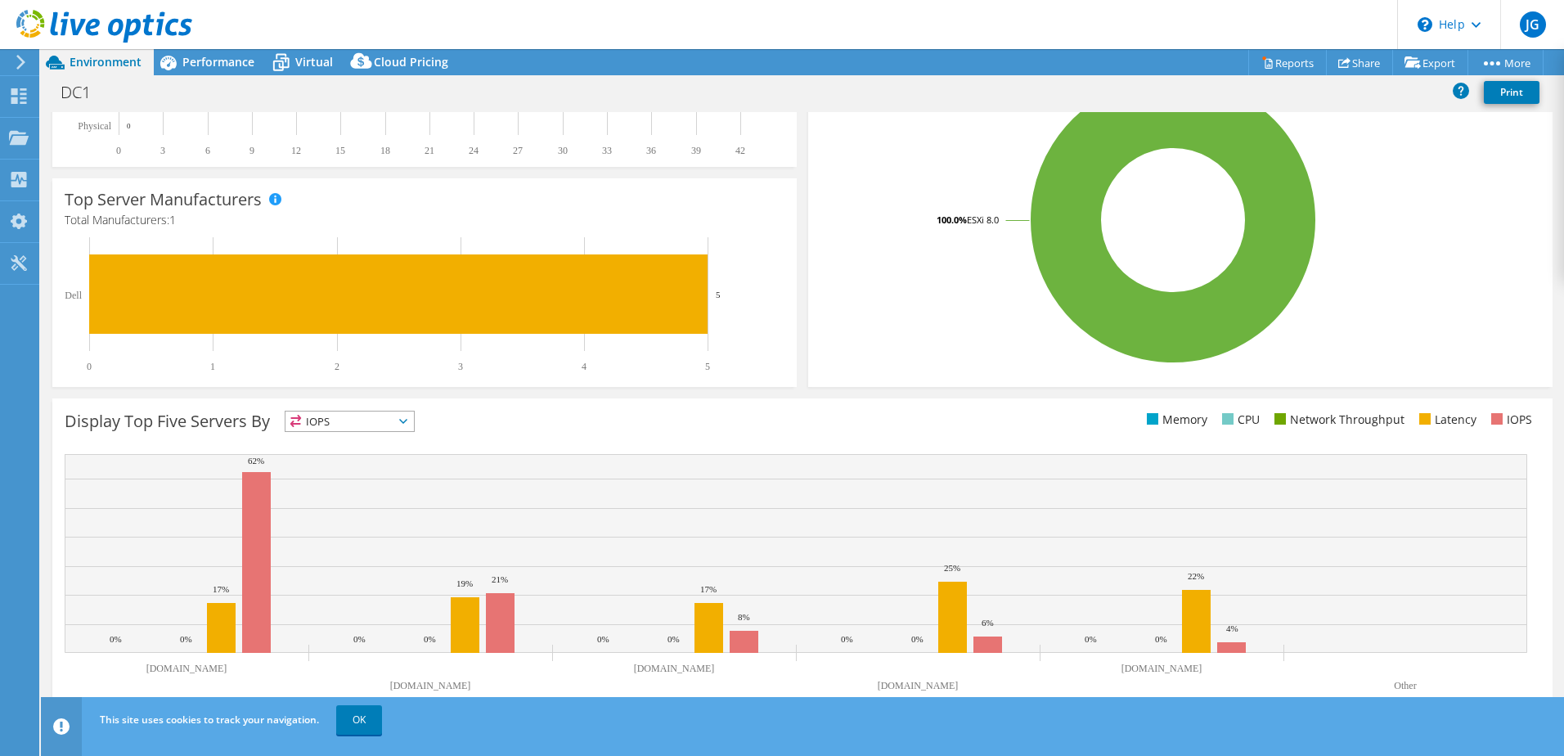
click at [651, 425] on div "Display Top Five Servers By IOPS IOPS" at bounding box center [434, 424] width 738 height 27
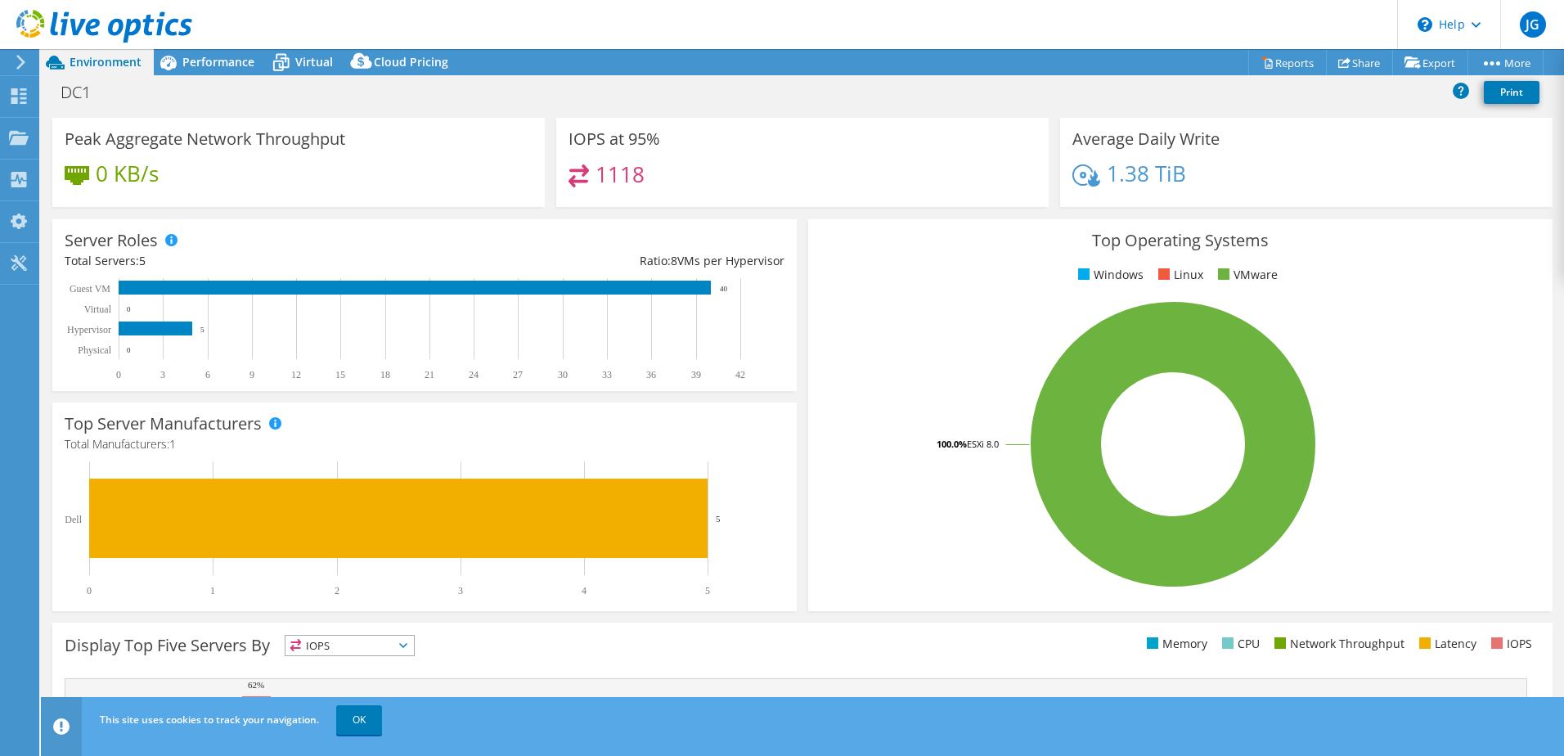
scroll to position [0, 0]
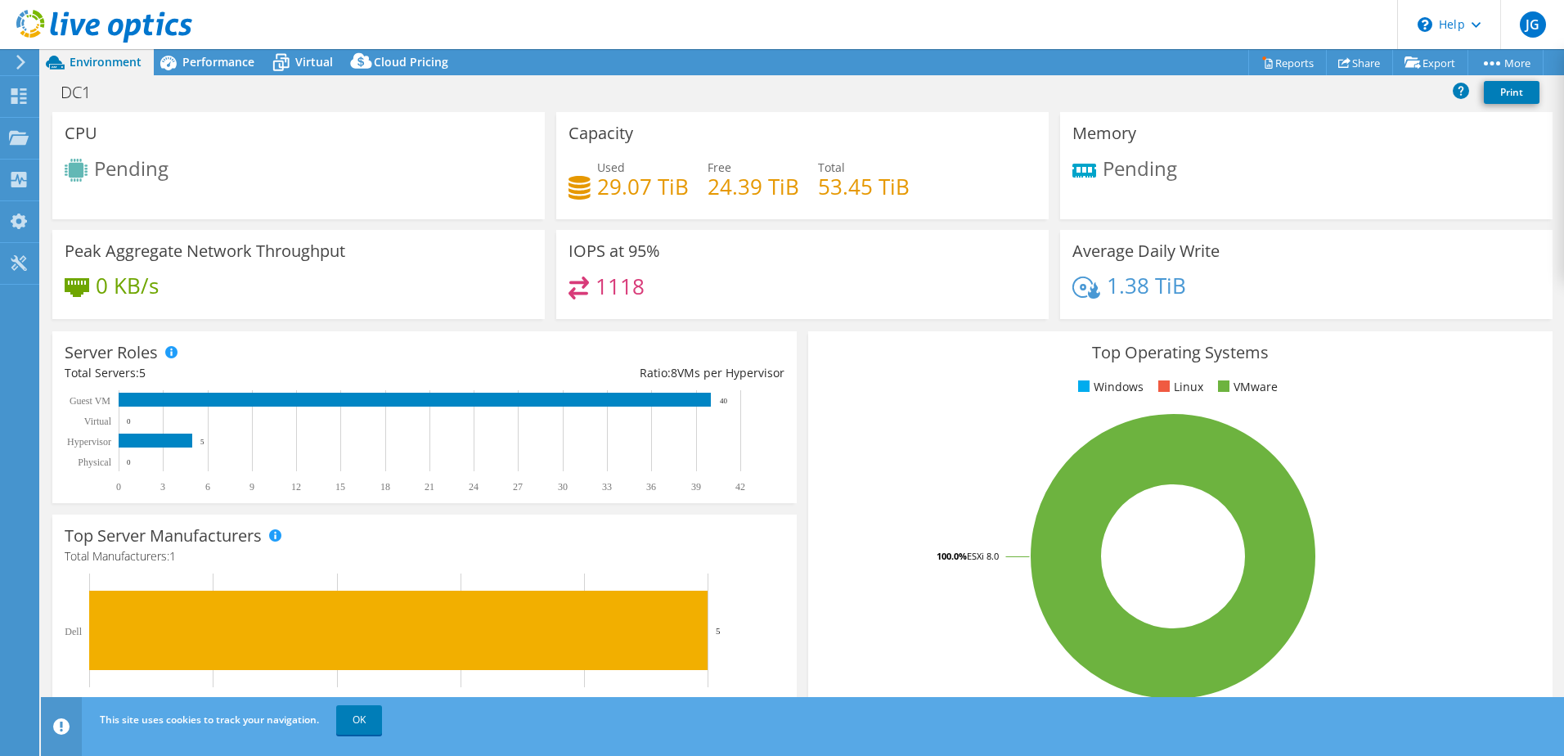
click at [214, 56] on span "Performance" at bounding box center [218, 62] width 72 height 16
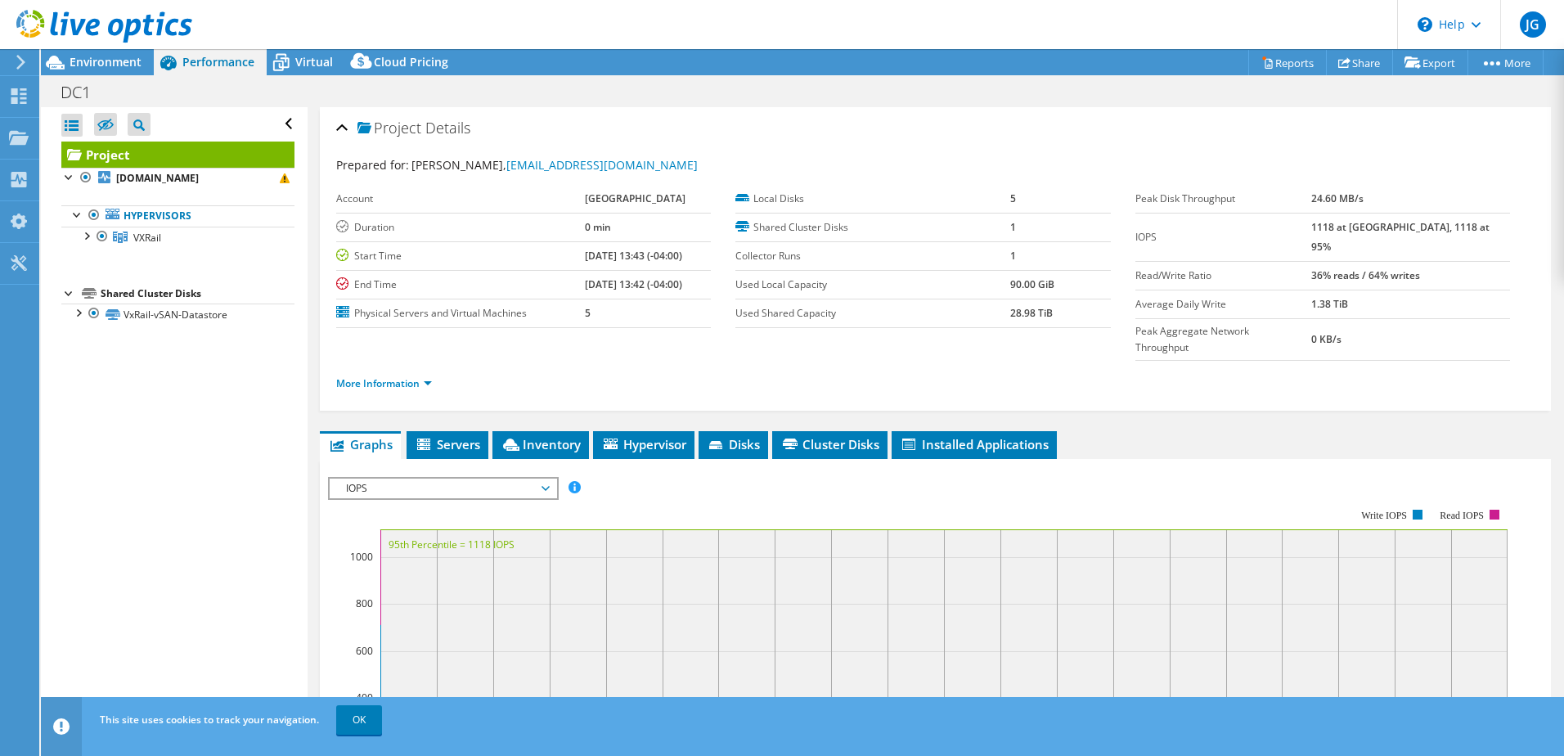
click at [213, 234] on link "VXRail" at bounding box center [177, 237] width 233 height 21
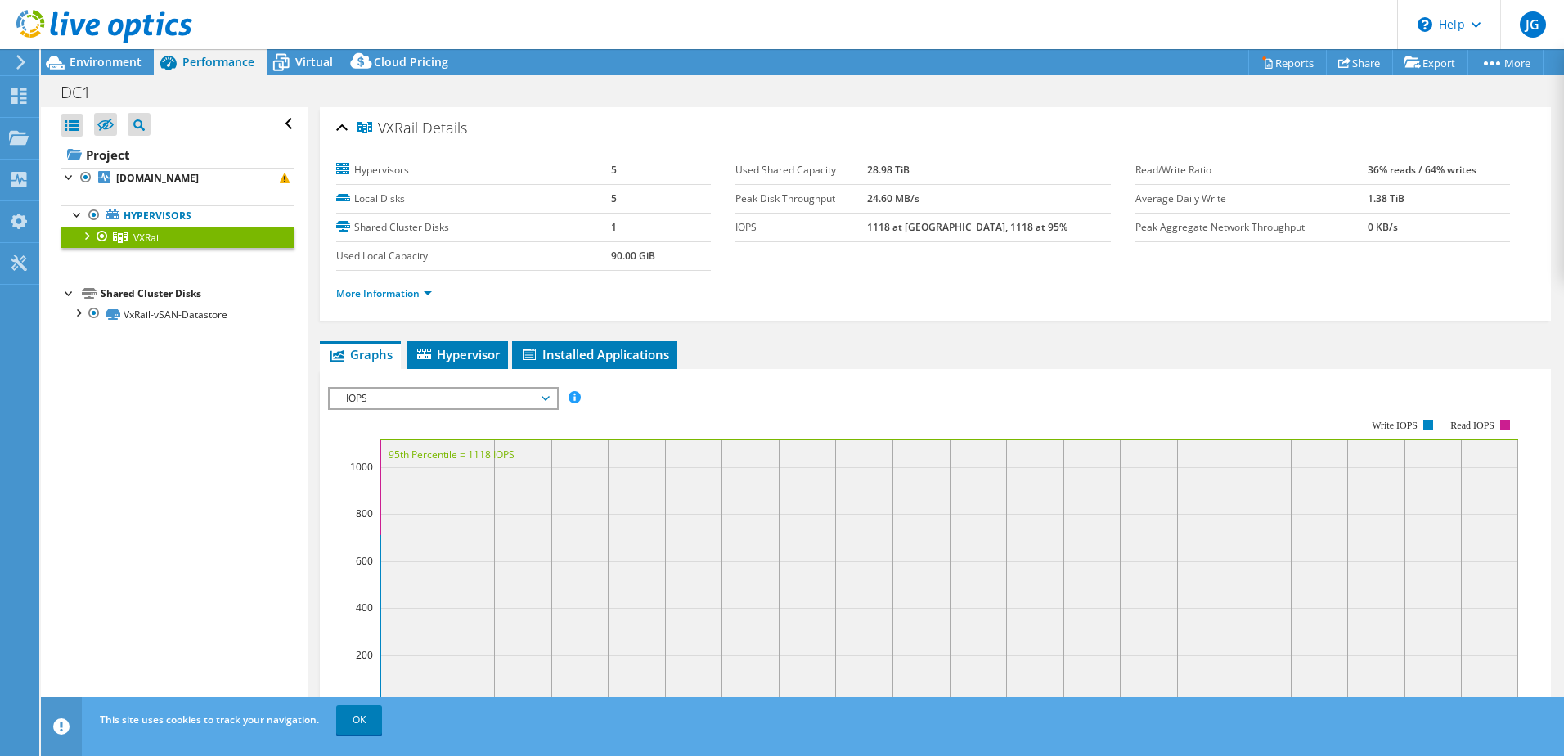
click at [83, 234] on div at bounding box center [86, 235] width 16 height 16
click at [66, 178] on div at bounding box center [69, 176] width 16 height 16
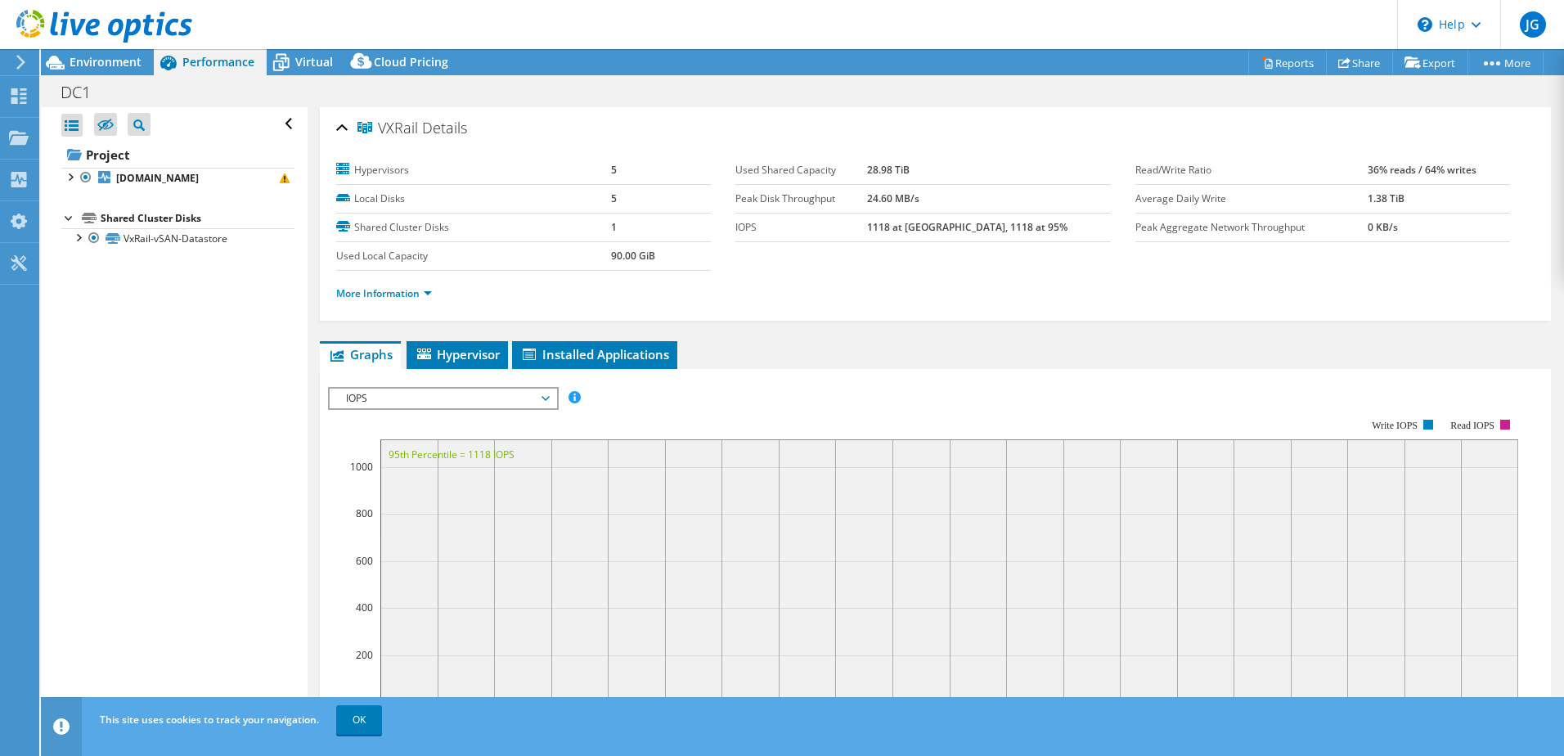
click at [66, 178] on div at bounding box center [69, 176] width 16 height 16
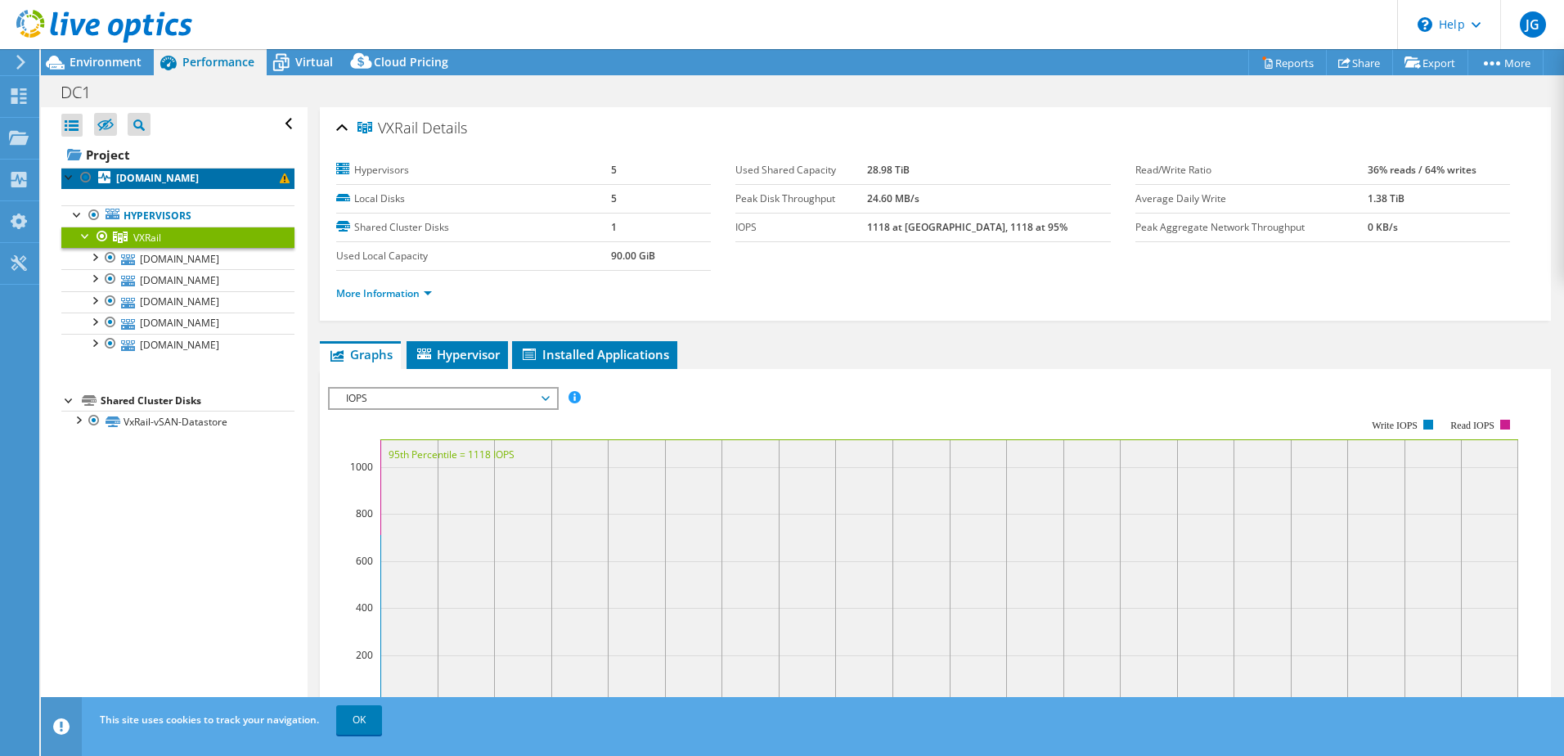
click at [280, 178] on span at bounding box center [285, 178] width 10 height 10
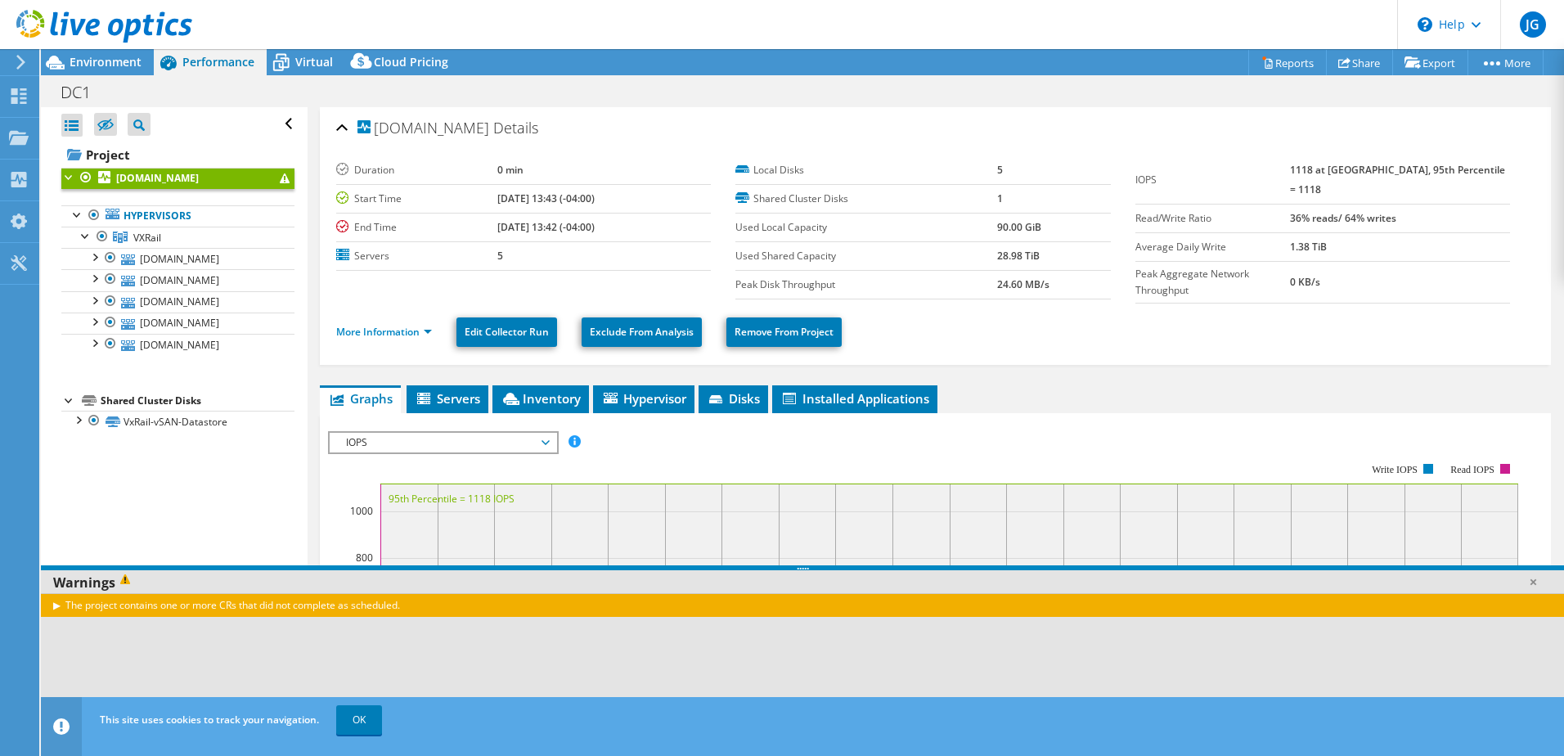
click at [80, 420] on div at bounding box center [78, 419] width 16 height 16
click at [1373, 61] on link "Share" at bounding box center [1359, 62] width 67 height 25
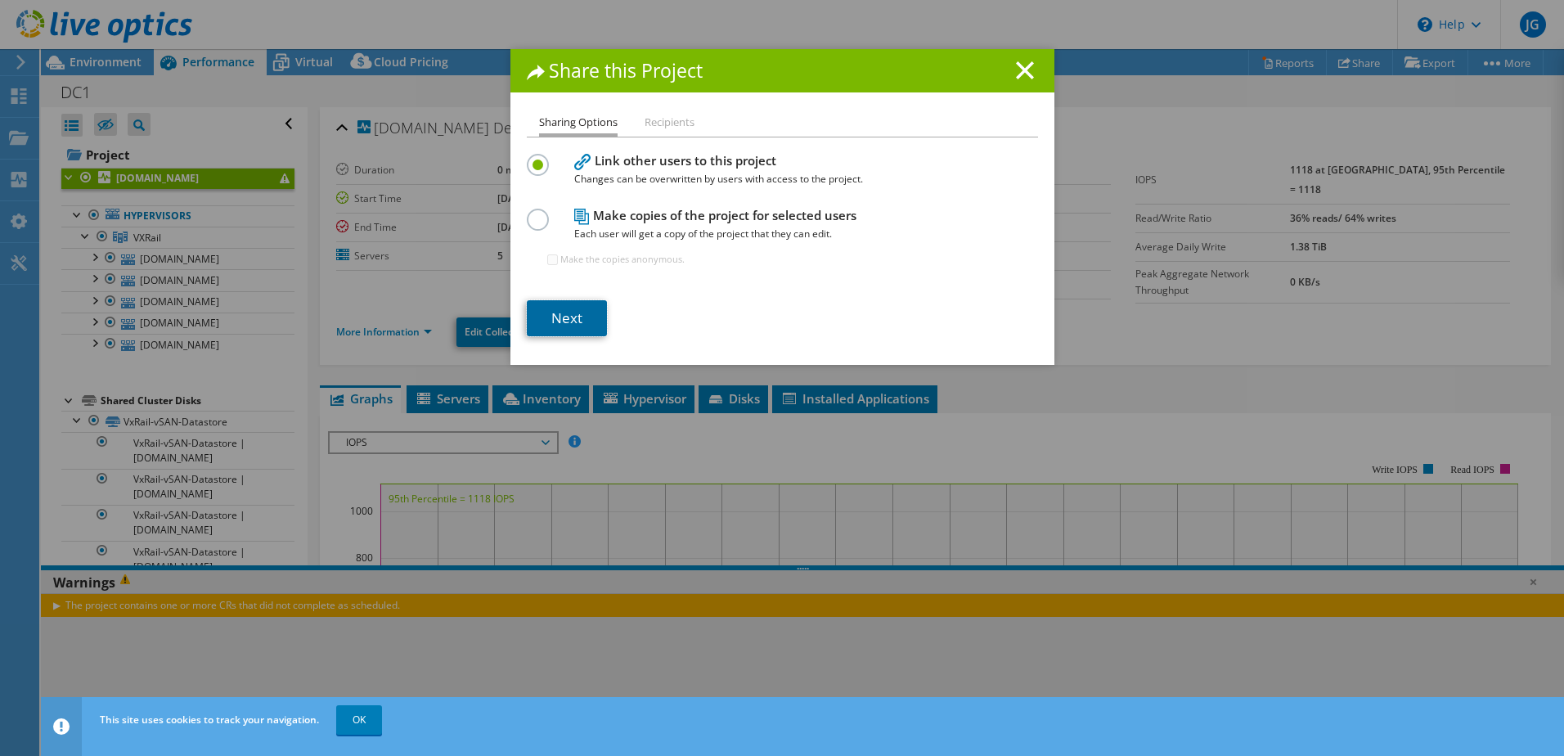
click at [545, 313] on link "Next" at bounding box center [567, 318] width 80 height 36
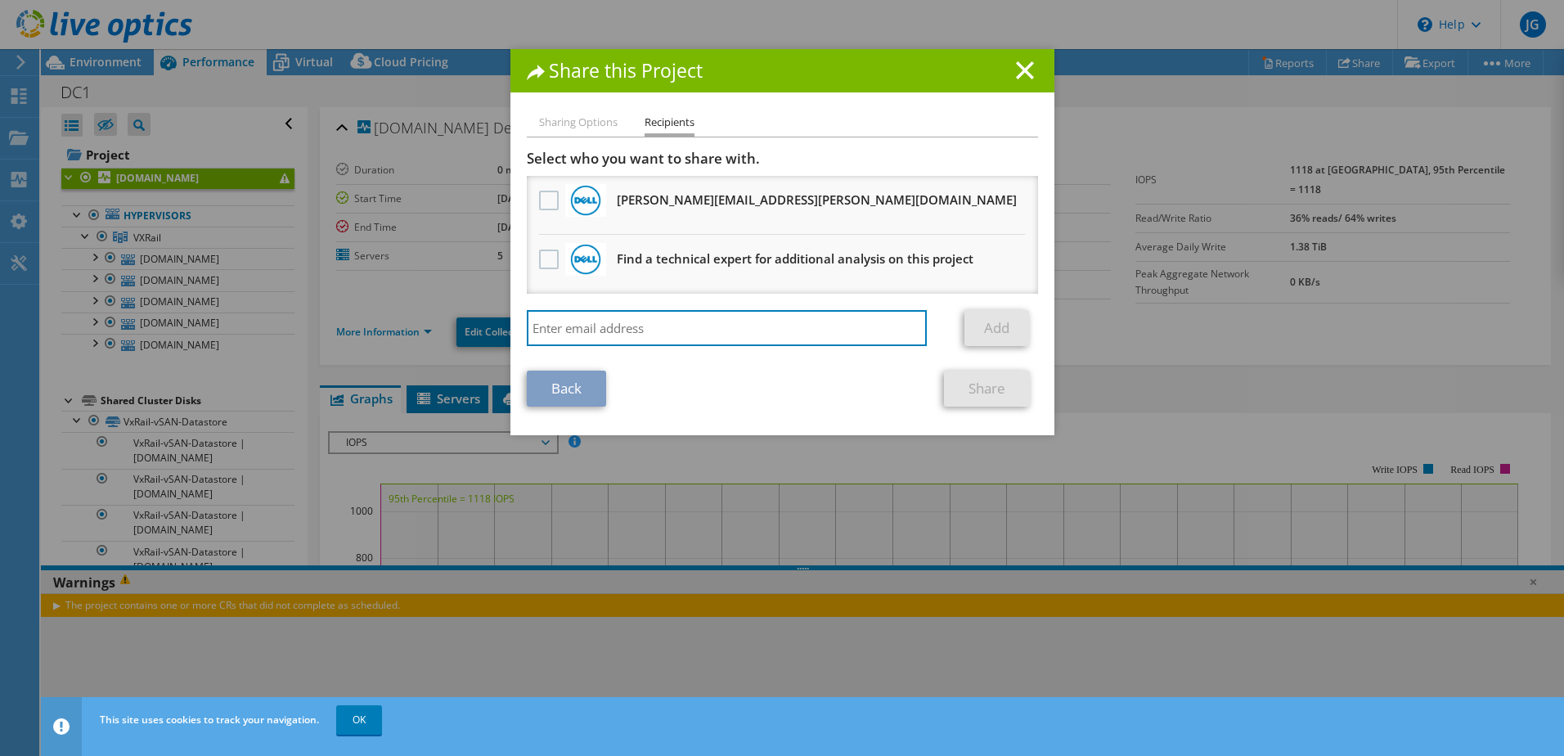
click at [627, 331] on input "search" at bounding box center [727, 328] width 401 height 36
click at [723, 322] on input "search" at bounding box center [727, 328] width 401 height 36
click at [1019, 67] on icon at bounding box center [1025, 70] width 18 height 18
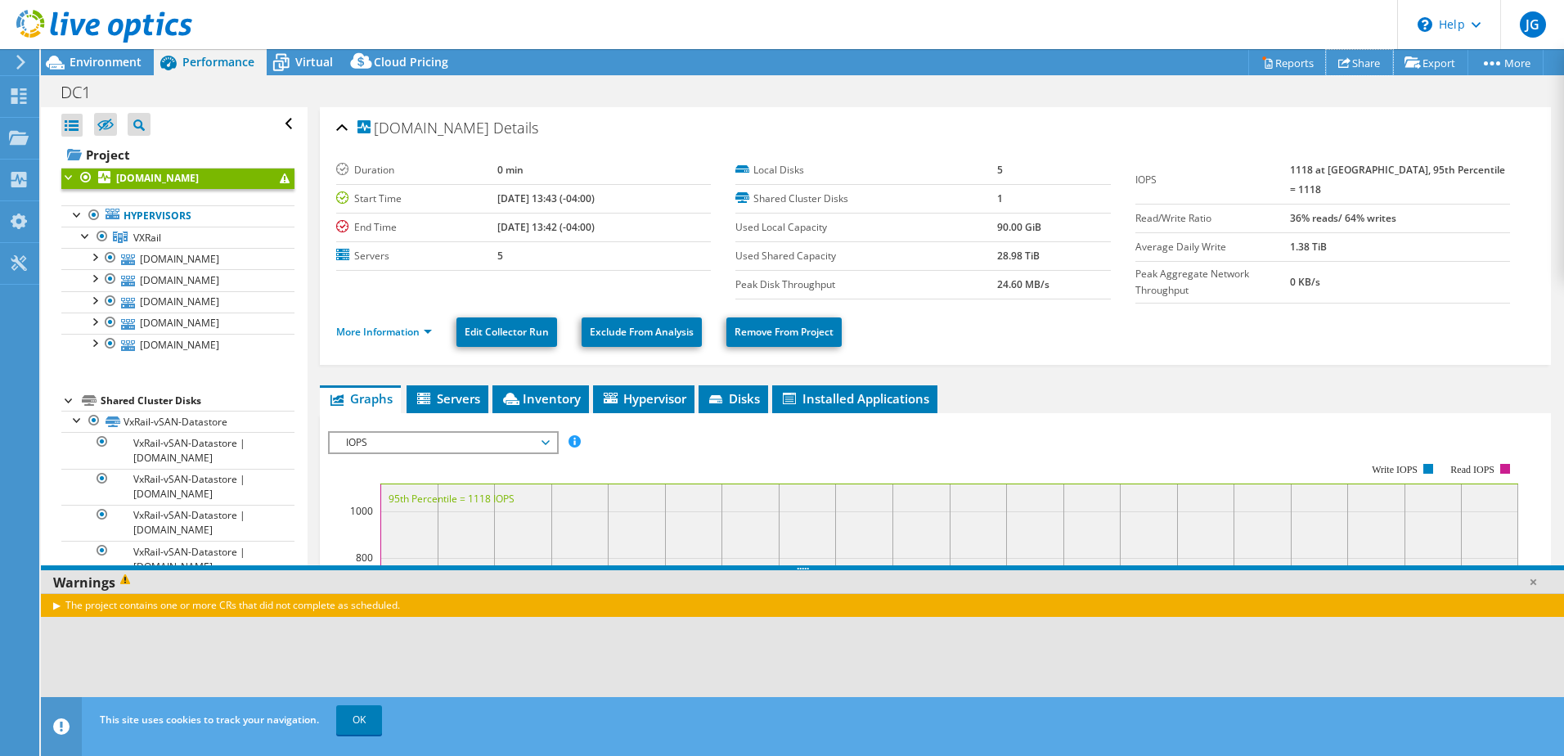
click at [1345, 59] on link "Share" at bounding box center [1359, 62] width 67 height 25
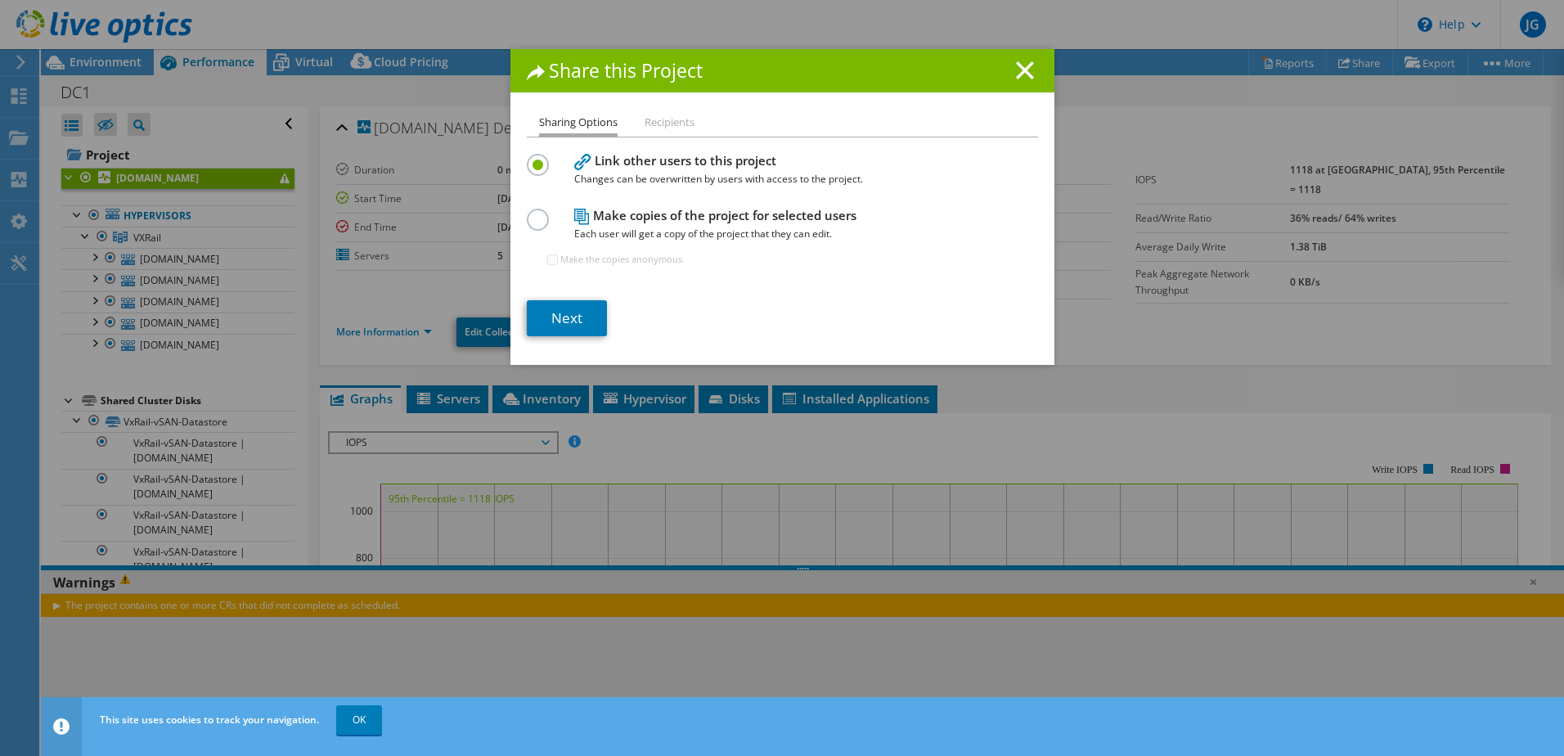
click at [676, 119] on li "Recipients" at bounding box center [670, 123] width 50 height 20
click at [663, 120] on li "Recipients" at bounding box center [670, 123] width 50 height 20
click at [529, 213] on label at bounding box center [541, 211] width 29 height 4
click at [0, 0] on input "radio" at bounding box center [0, 0] width 0 height 0
click at [1005, 74] on h1 "Share this Project" at bounding box center [782, 70] width 511 height 19
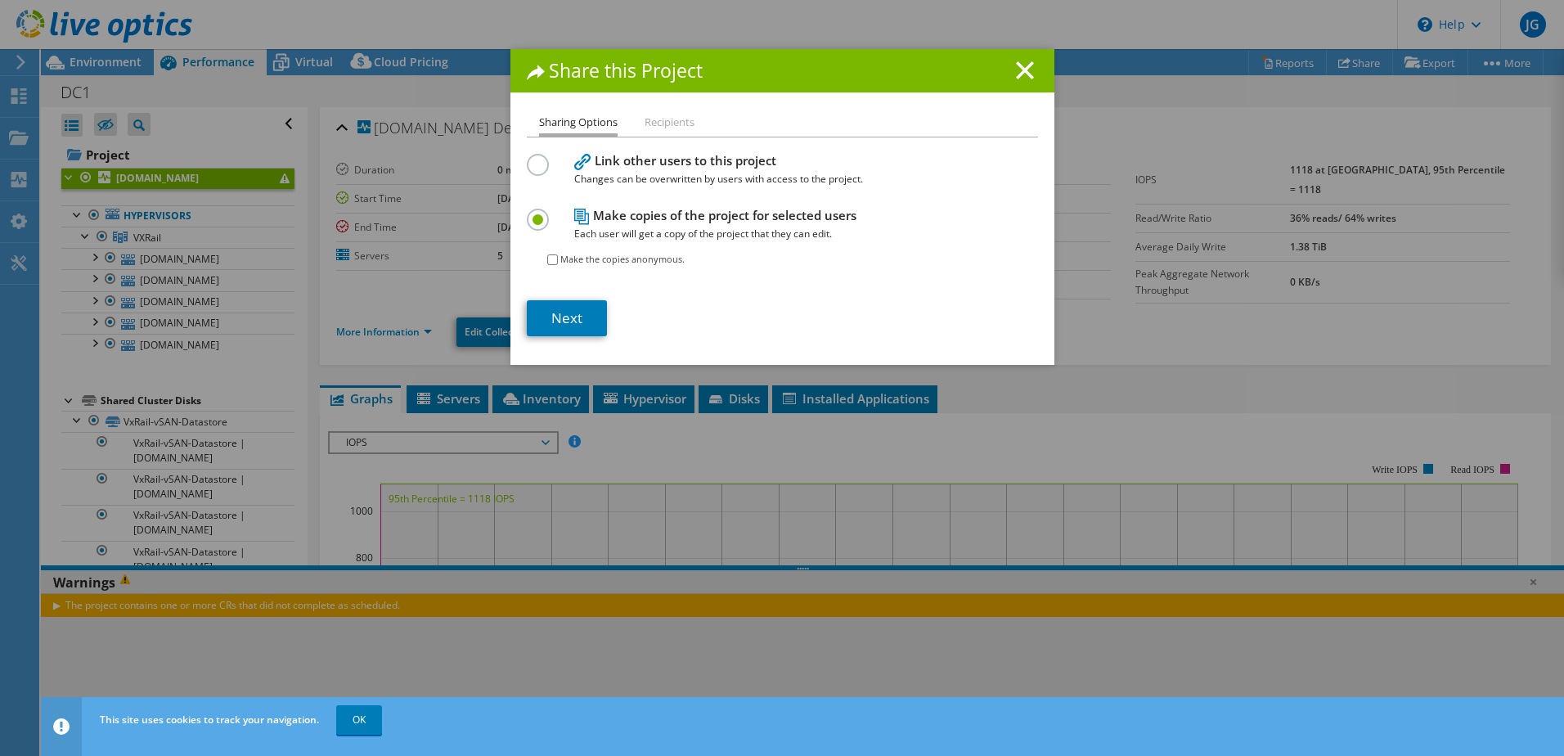
click at [1016, 72] on icon at bounding box center [1025, 70] width 18 height 18
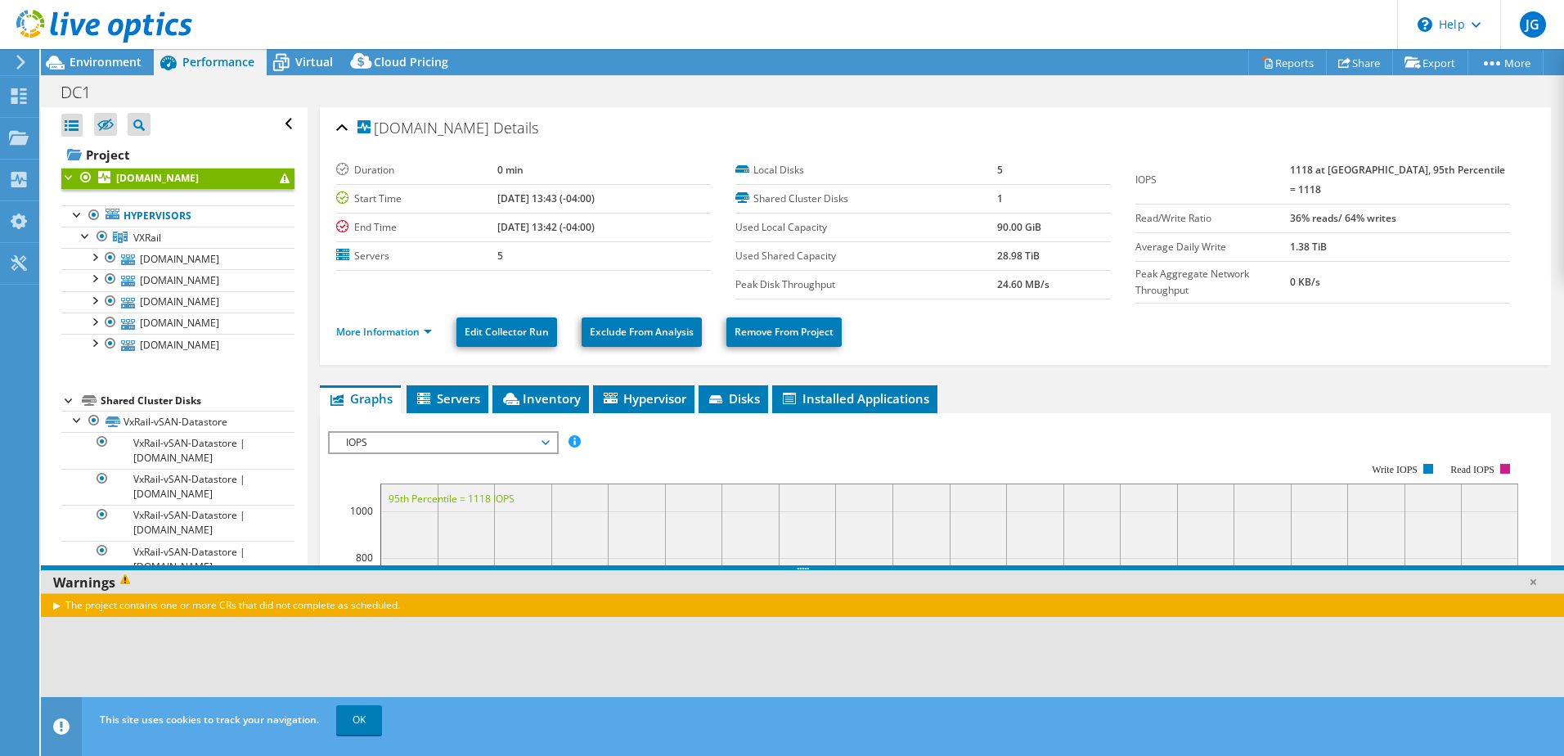
click at [1074, 101] on div "DC1 Print" at bounding box center [802, 92] width 1523 height 30
drag, startPoint x: 191, startPoint y: 53, endPoint x: 196, endPoint y: 61, distance: 9.1
click at [196, 61] on div "JG End User John Green jdgreen58@lenoircc.edu LENOIR COMMUNITY COLLEGE My Profi…" at bounding box center [782, 378] width 1564 height 756
click at [196, 60] on span "Performance" at bounding box center [218, 62] width 72 height 16
click at [73, 118] on div at bounding box center [71, 125] width 21 height 23
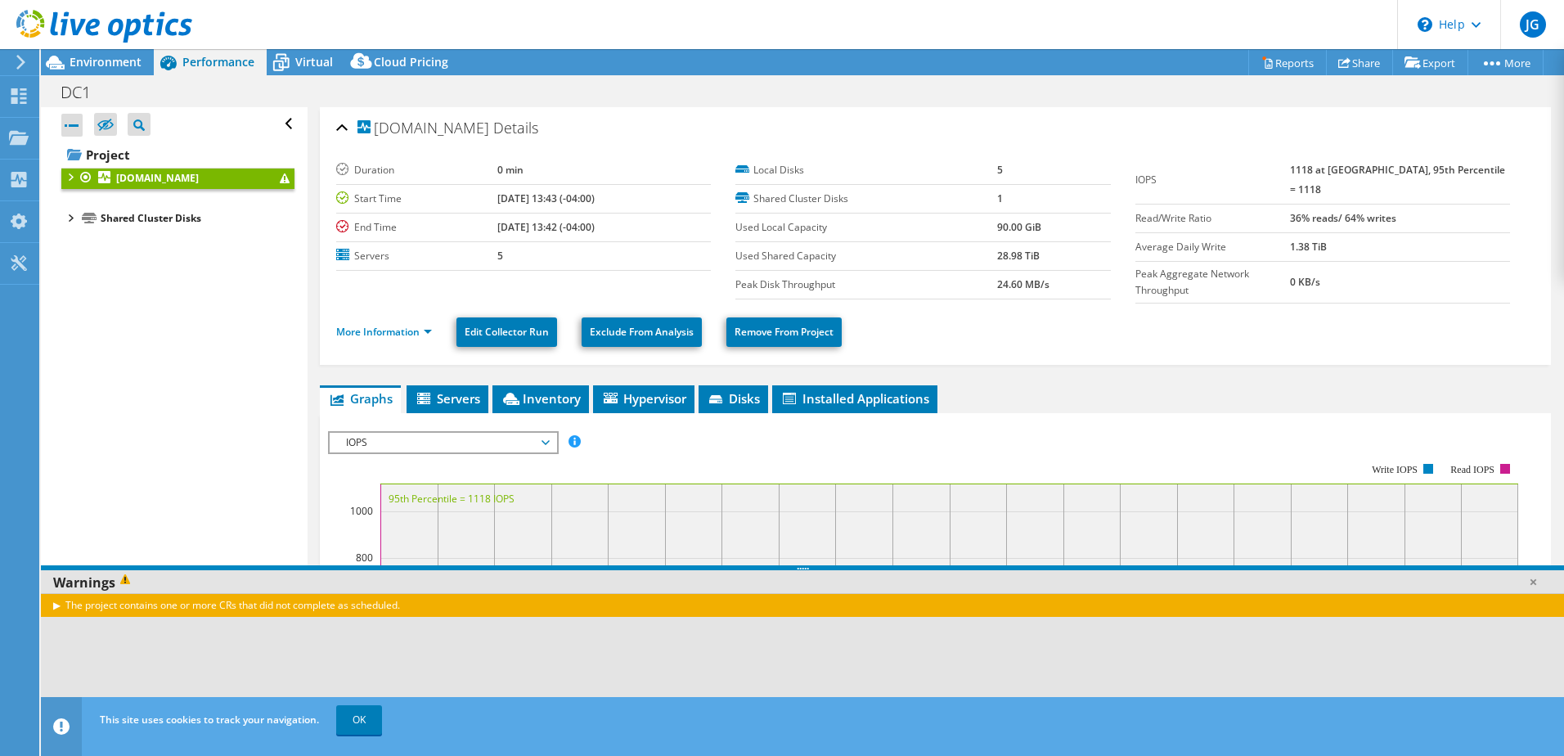
click at [73, 118] on div at bounding box center [71, 125] width 21 height 23
